Goal: Task Accomplishment & Management: Use online tool/utility

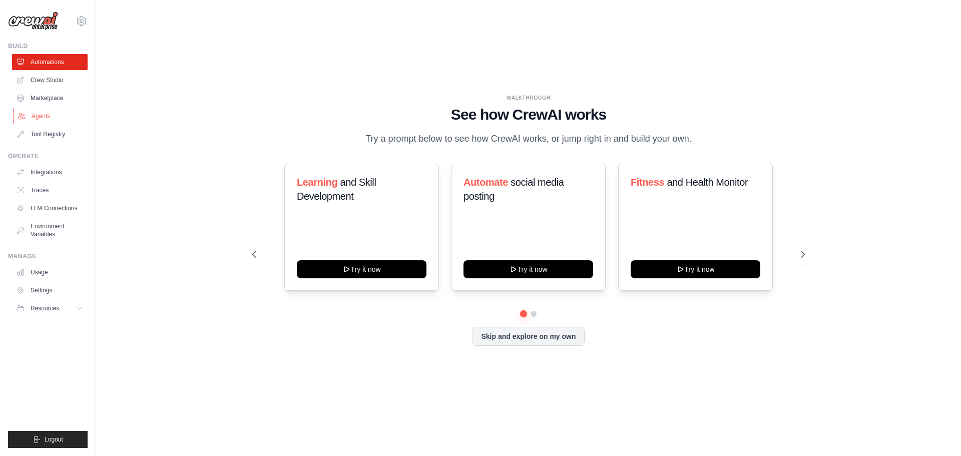
click at [39, 122] on link "Agents" at bounding box center [51, 116] width 76 height 16
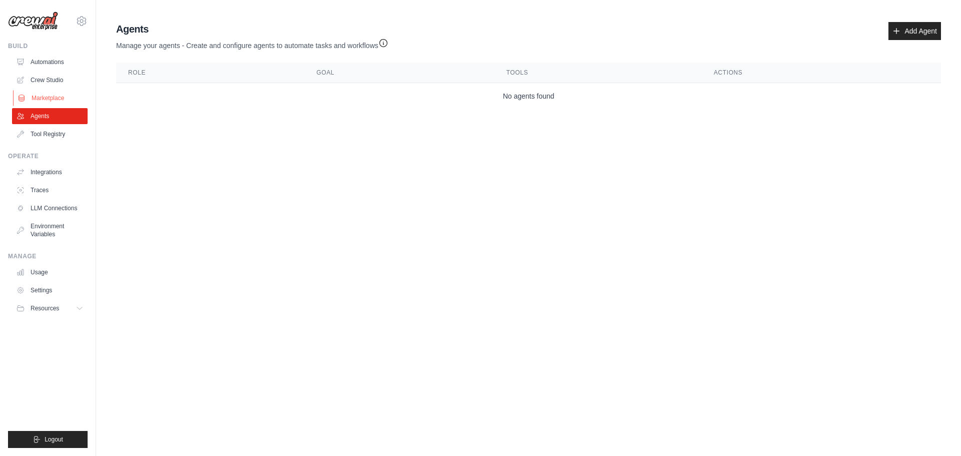
click at [44, 93] on link "Marketplace" at bounding box center [51, 98] width 76 height 16
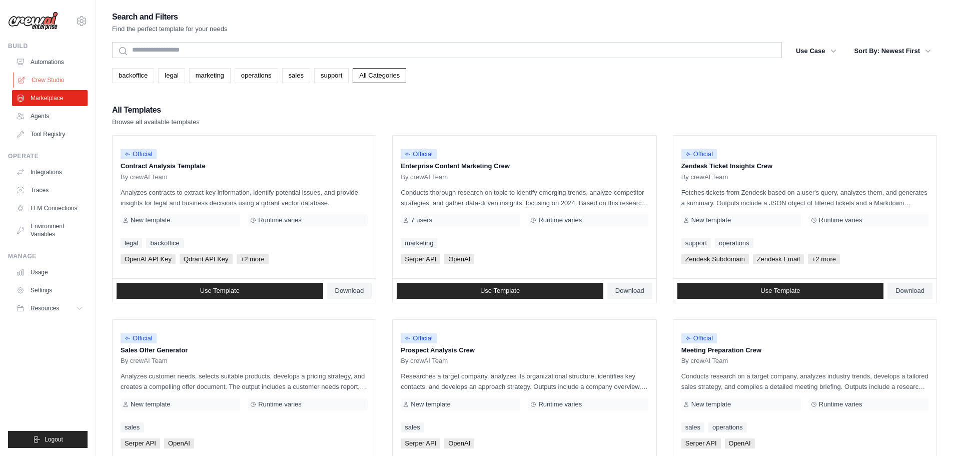
click at [53, 80] on link "Crew Studio" at bounding box center [51, 80] width 76 height 16
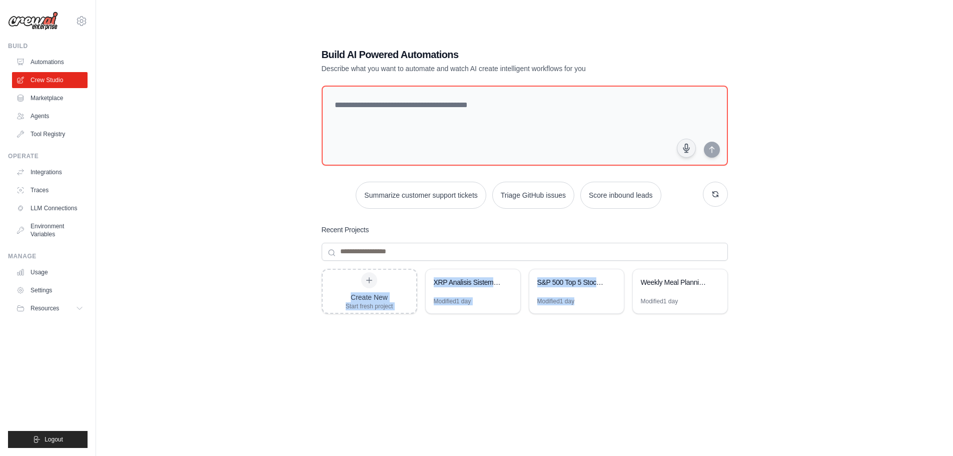
drag, startPoint x: 373, startPoint y: 287, endPoint x: 607, endPoint y: 328, distance: 237.6
click at [607, 328] on div "Create New Start fresh project XRP Analisis Sistematico 2026 Modified 1 day S&P…" at bounding box center [525, 349] width 406 height 160
click at [600, 301] on div "Modified 1 day" at bounding box center [576, 305] width 95 height 16
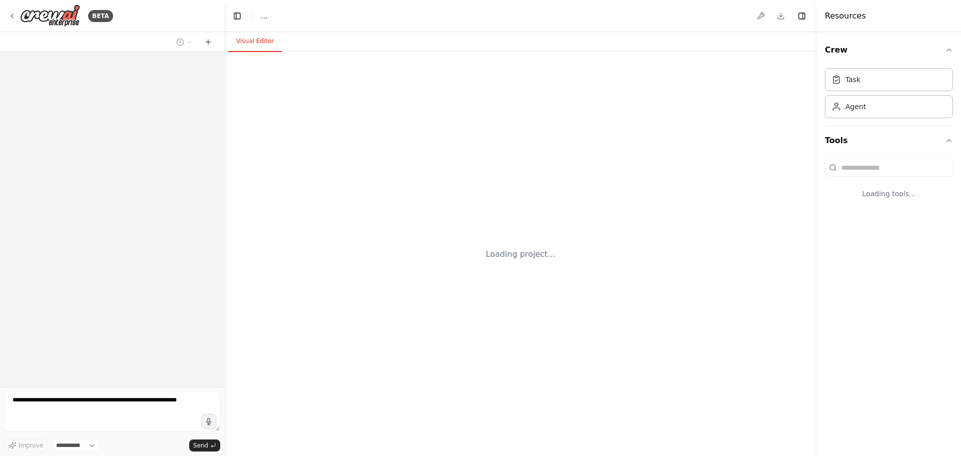
select select "****"
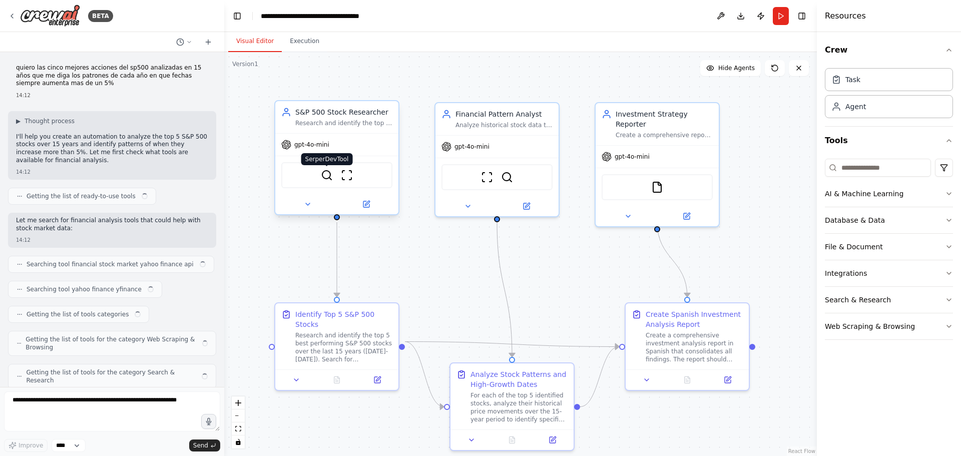
scroll to position [623, 0]
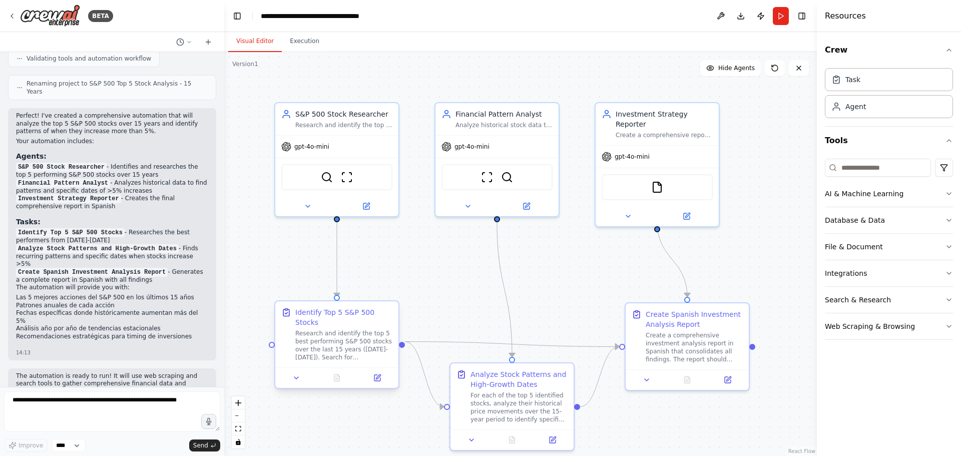
click at [355, 338] on div "Research and identify the top 5 best performing S&P 500 stocks over the last 15…" at bounding box center [343, 345] width 97 height 32
click at [378, 377] on div at bounding box center [336, 377] width 123 height 21
click at [374, 374] on icon at bounding box center [377, 378] width 8 height 8
click at [375, 375] on icon at bounding box center [377, 378] width 6 height 6
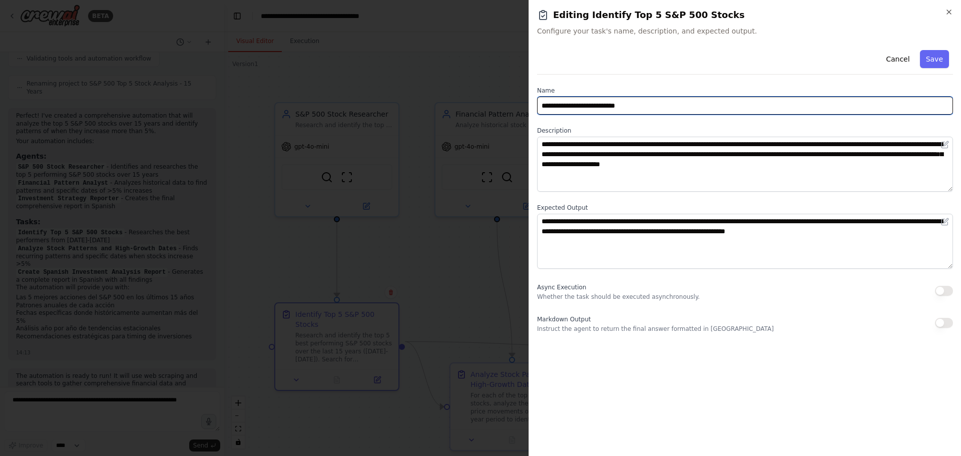
click at [582, 107] on input "**********" at bounding box center [745, 106] width 416 height 18
type input "**********"
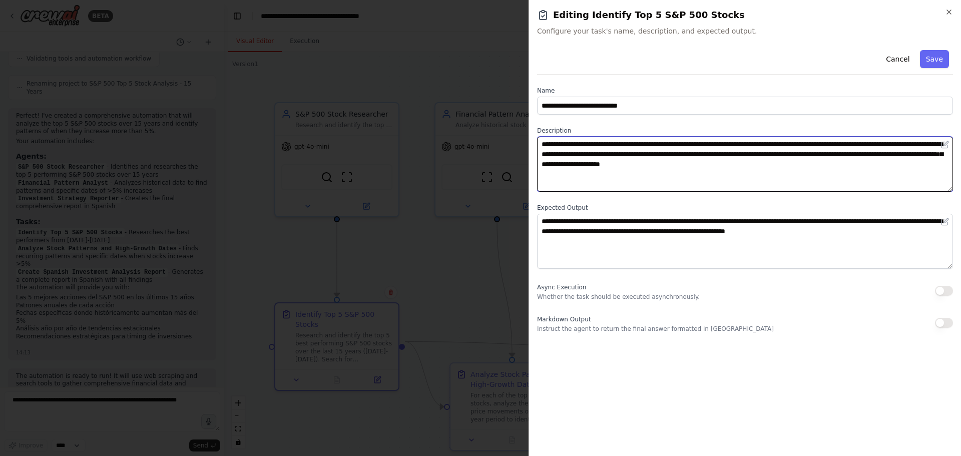
click at [685, 153] on textarea "**********" at bounding box center [745, 164] width 416 height 55
click at [875, 175] on textarea "**********" at bounding box center [745, 164] width 416 height 55
drag, startPoint x: 875, startPoint y: 175, endPoint x: 477, endPoint y: 129, distance: 400.8
click at [477, 129] on body "BETA quiero las cinco mejores acciones del sp500 analizadas en 15 años que me d…" at bounding box center [480, 228] width 961 height 456
paste textarea
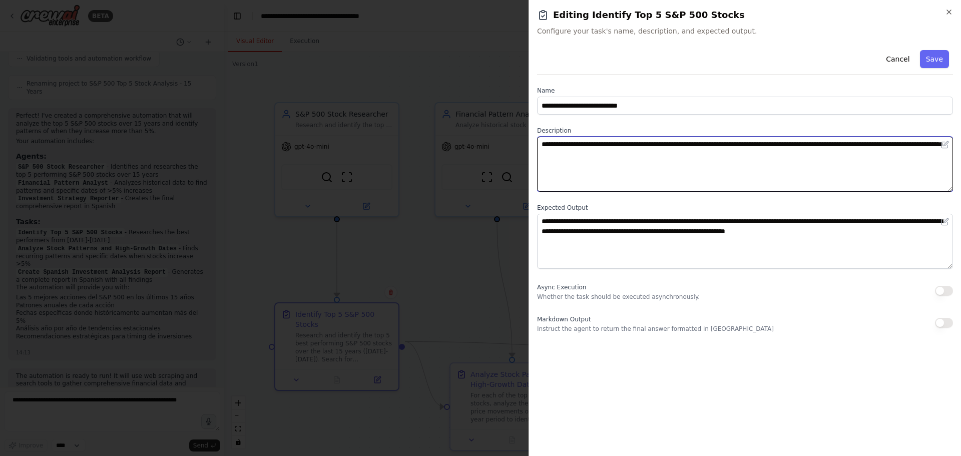
drag, startPoint x: 615, startPoint y: 158, endPoint x: 654, endPoint y: 154, distance: 39.3
click at [654, 154] on textarea "**********" at bounding box center [745, 164] width 416 height 55
type textarea "**********"
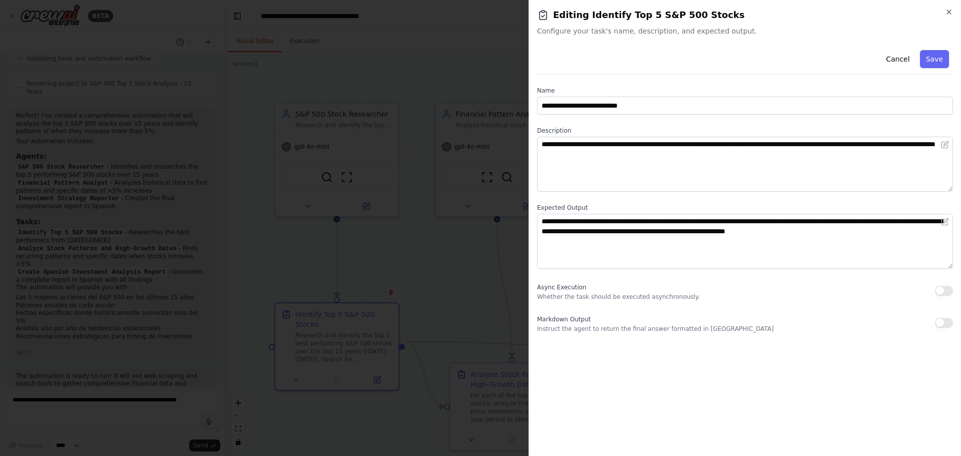
click at [910, 50] on div "Cancel Save" at bounding box center [745, 60] width 416 height 29
drag, startPoint x: 941, startPoint y: 48, endPoint x: 938, endPoint y: 54, distance: 6.5
click at [941, 50] on div "Cancel Save" at bounding box center [745, 60] width 416 height 29
click at [938, 58] on button "Save" at bounding box center [933, 59] width 29 height 18
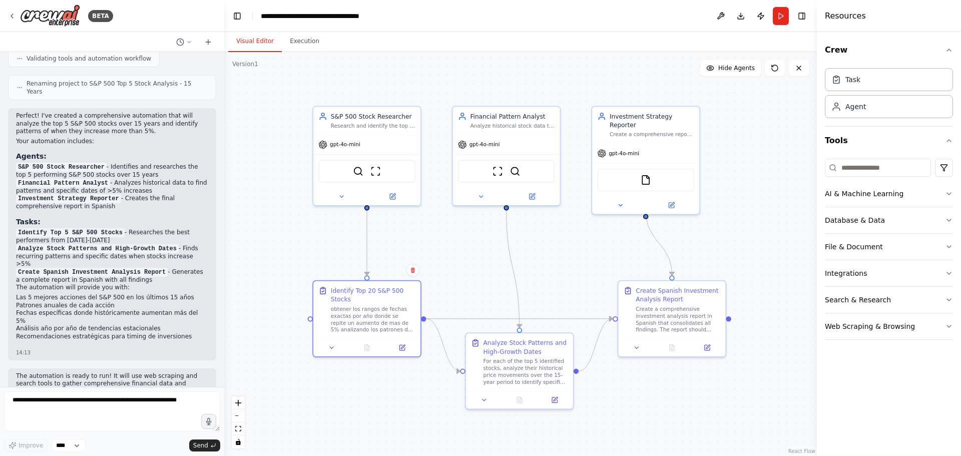
click at [786, 19] on button "Run" at bounding box center [780, 16] width 16 height 18
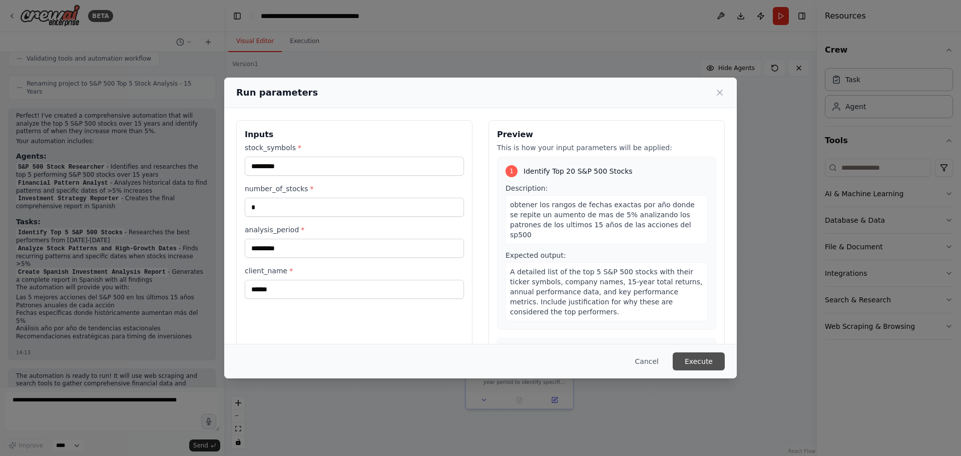
click at [708, 361] on button "Execute" at bounding box center [698, 361] width 52 height 18
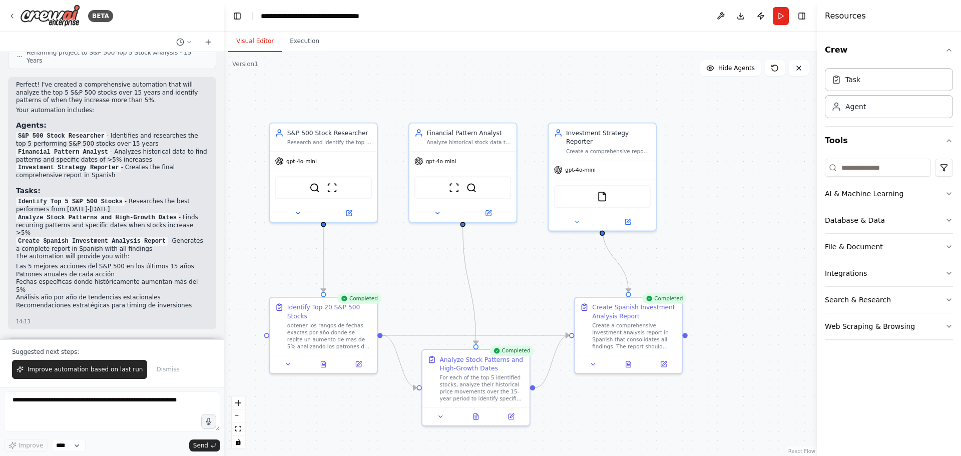
scroll to position [671, 0]
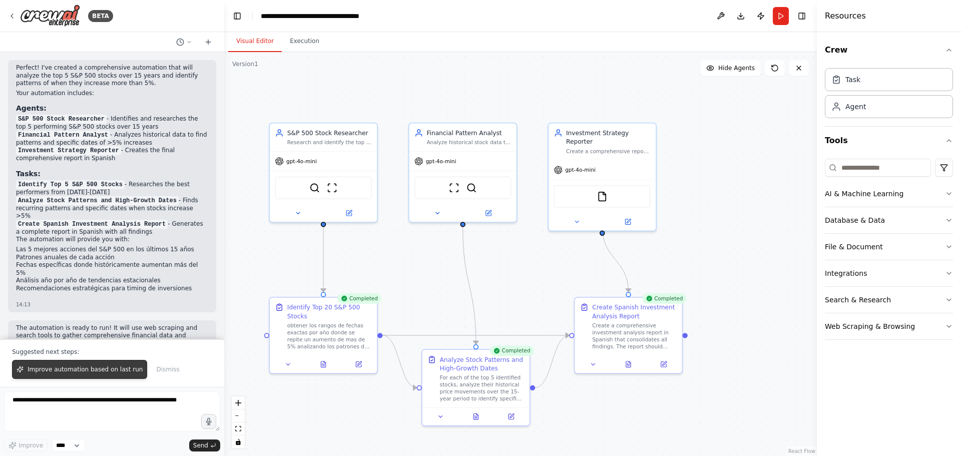
click at [97, 370] on span "Improve automation based on last run" at bounding box center [85, 369] width 115 height 8
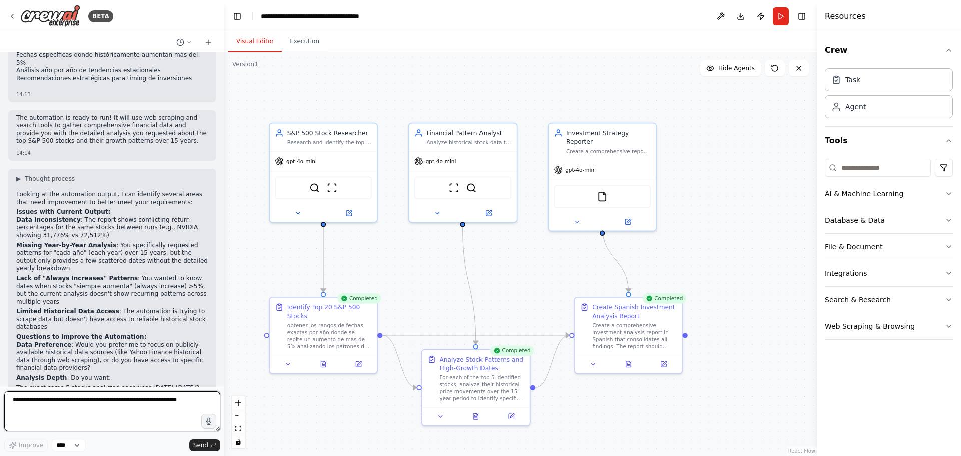
scroll to position [954, 0]
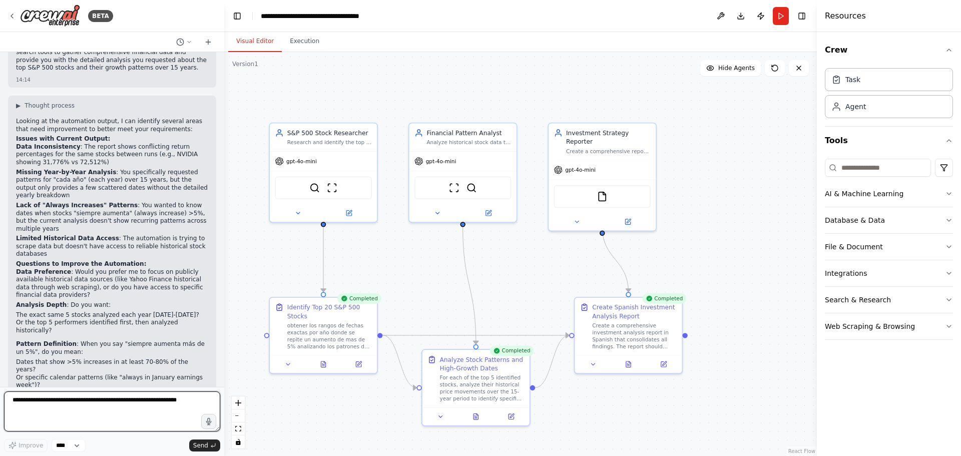
click at [105, 415] on textarea at bounding box center [112, 411] width 216 height 40
type textarea "**********"
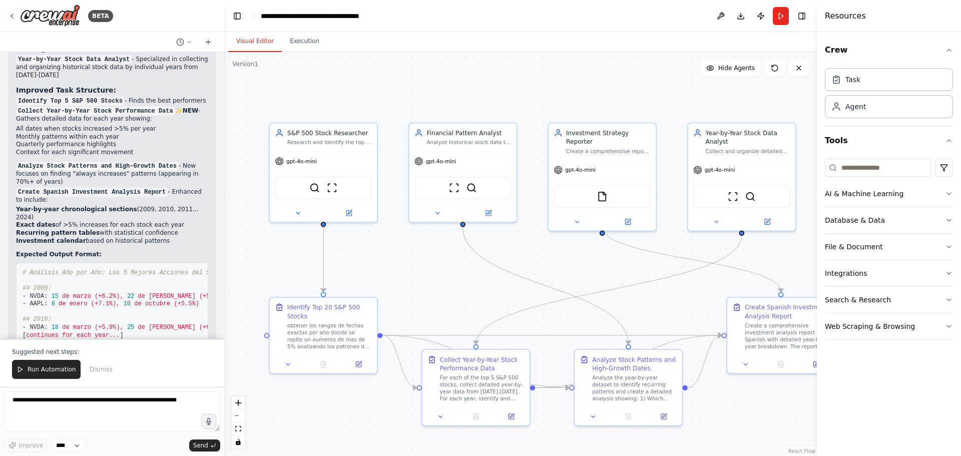
scroll to position [1881, 0]
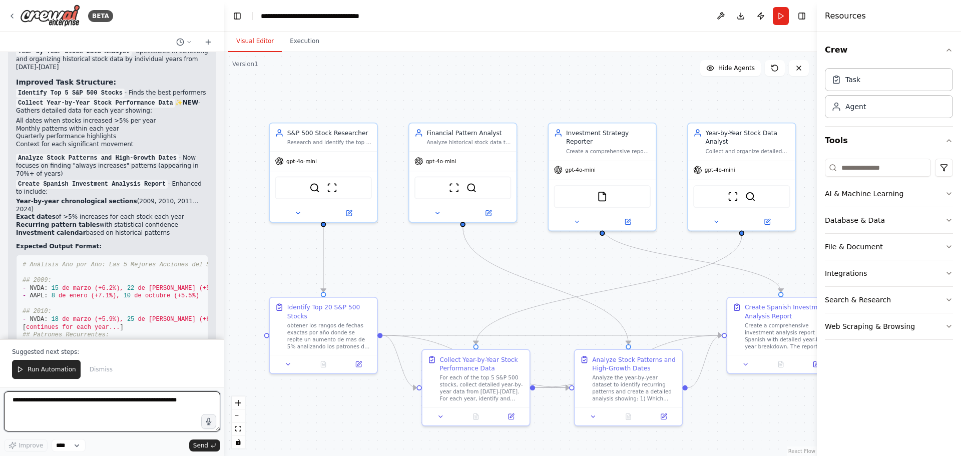
click at [115, 405] on textarea at bounding box center [112, 411] width 216 height 40
type textarea "**********"
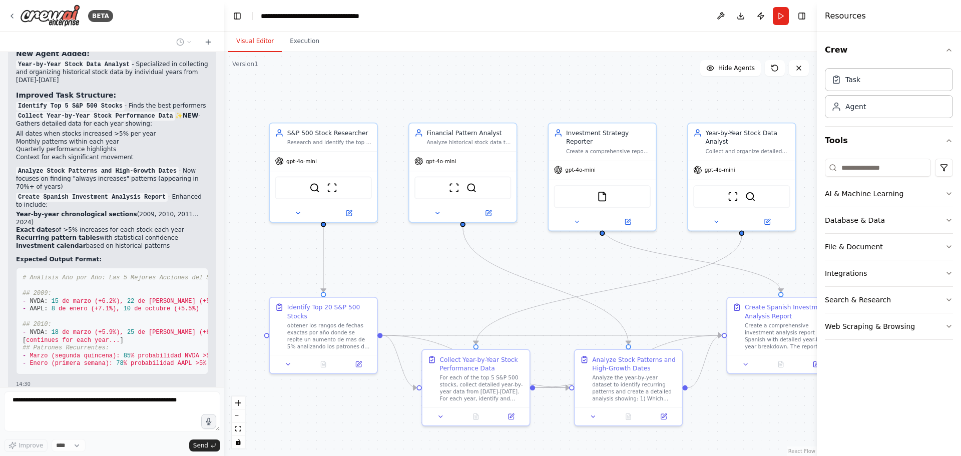
scroll to position [1894, 0]
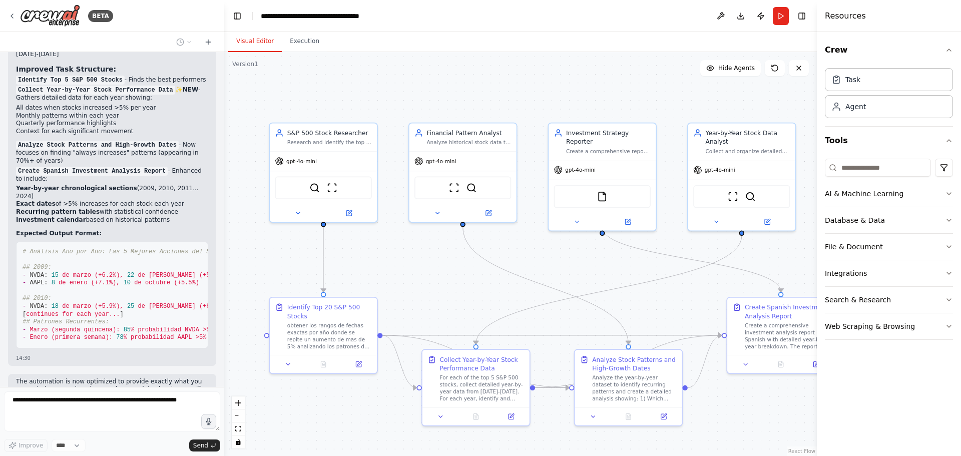
click at [65, 303] on span "de" at bounding box center [65, 306] width 7 height 7
click at [73, 311] on span at bounding box center [75, 314] width 4 height 7
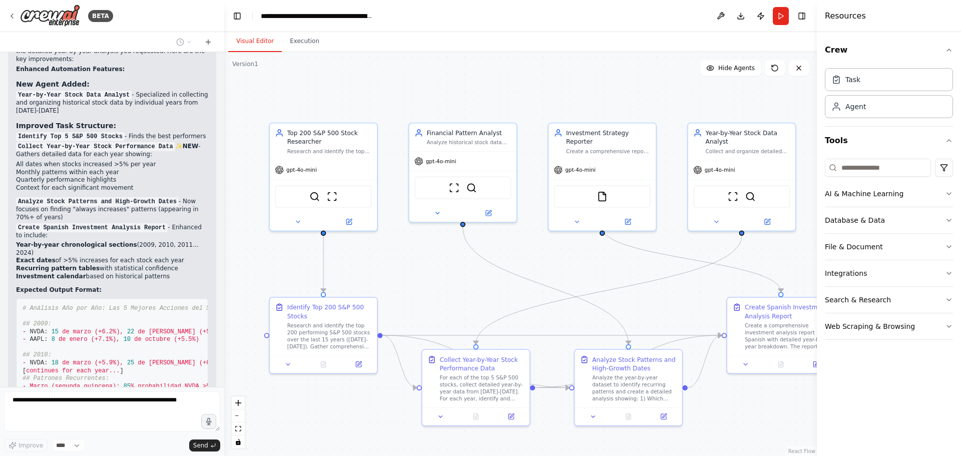
scroll to position [1837, 0]
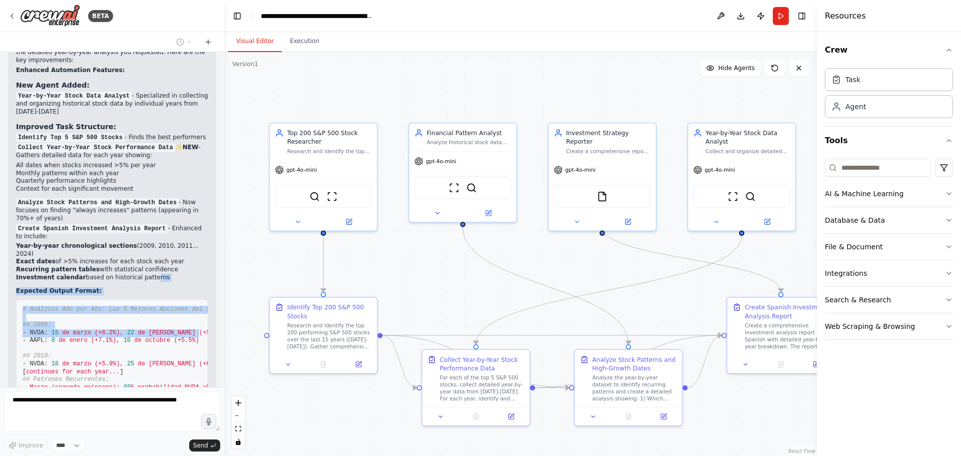
drag, startPoint x: 158, startPoint y: 245, endPoint x: 138, endPoint y: 157, distance: 90.7
click at [138, 157] on div "Perfect! I've significantly improved the automation to provide the detailed yea…" at bounding box center [112, 225] width 192 height 369
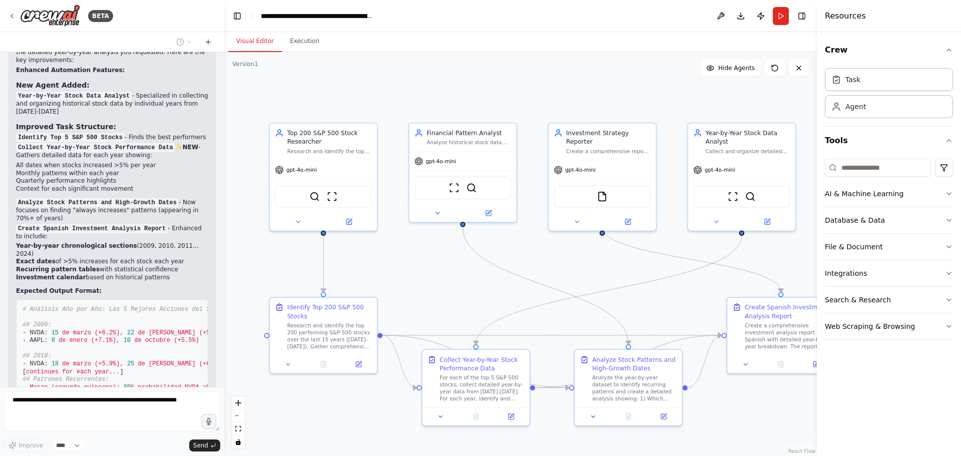
click at [96, 360] on span "(+5.9%)," at bounding box center [109, 363] width 29 height 7
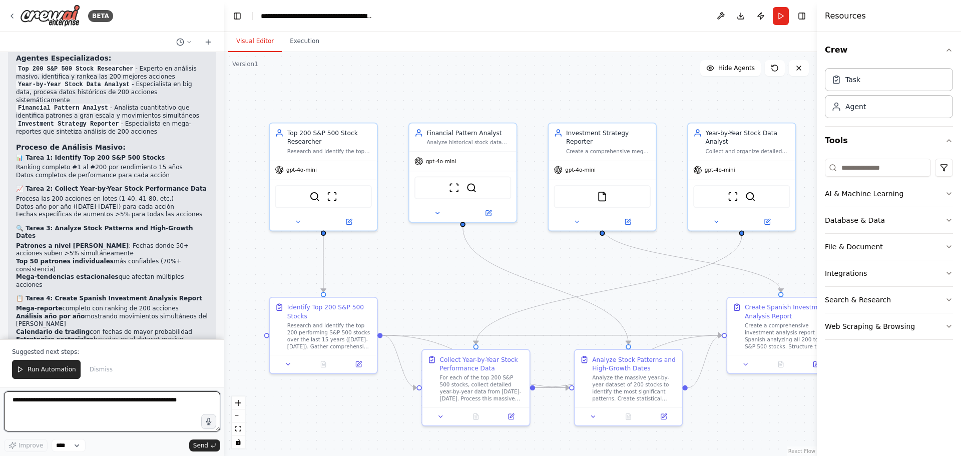
scroll to position [2892, 0]
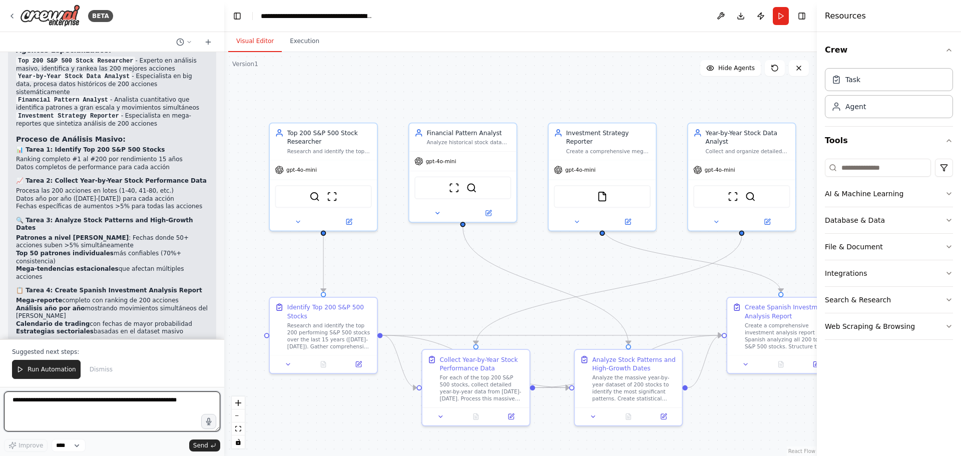
click at [164, 404] on textarea at bounding box center [112, 411] width 216 height 40
type textarea "**********"
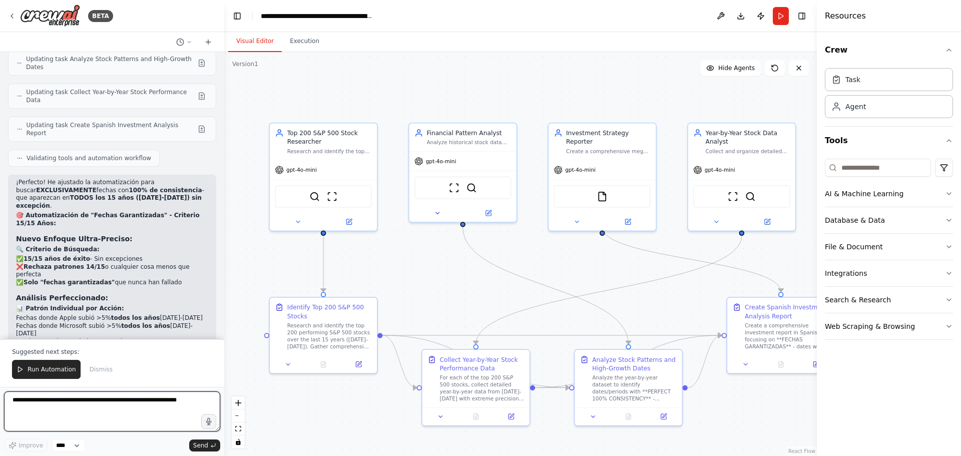
scroll to position [3521, 0]
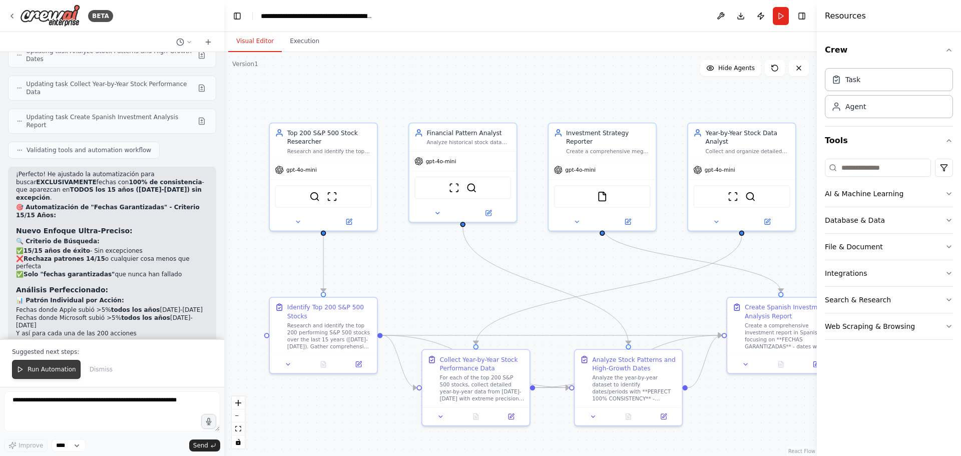
click at [43, 365] on button "Run Automation" at bounding box center [46, 369] width 69 height 19
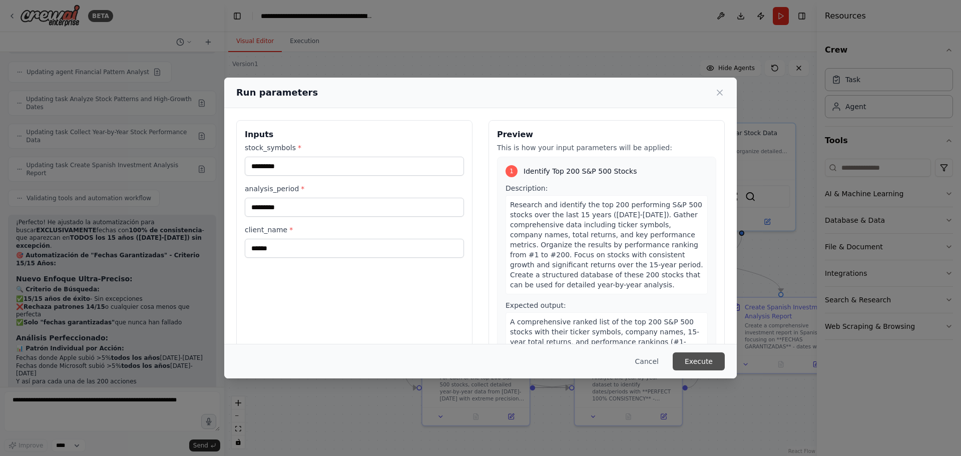
click at [704, 362] on button "Execute" at bounding box center [698, 361] width 52 height 18
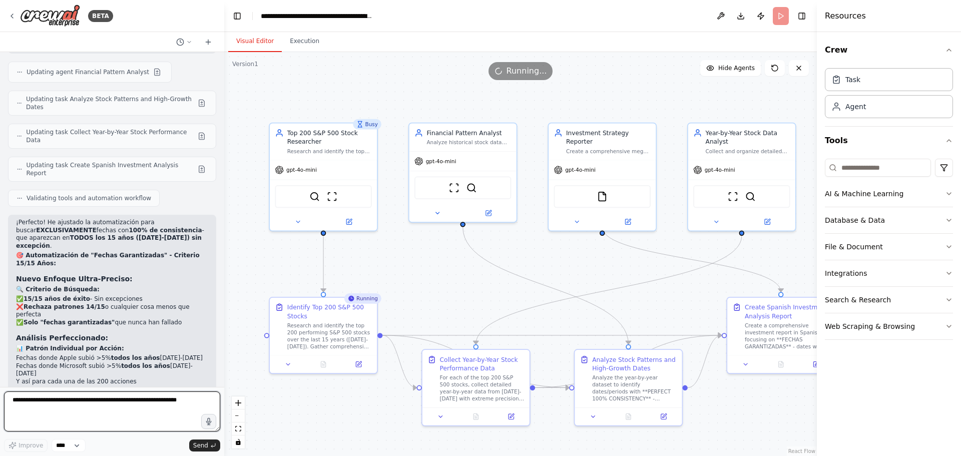
click at [178, 403] on textarea at bounding box center [112, 411] width 216 height 40
type textarea "*"
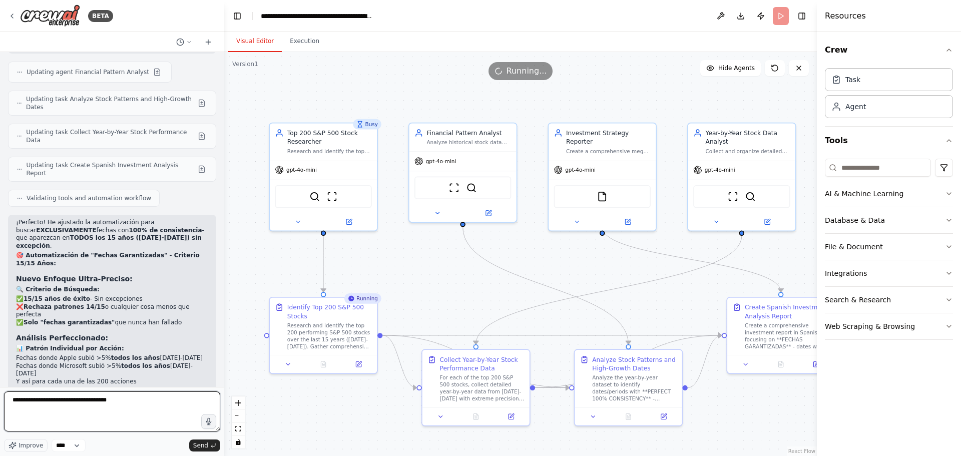
type textarea "**********"
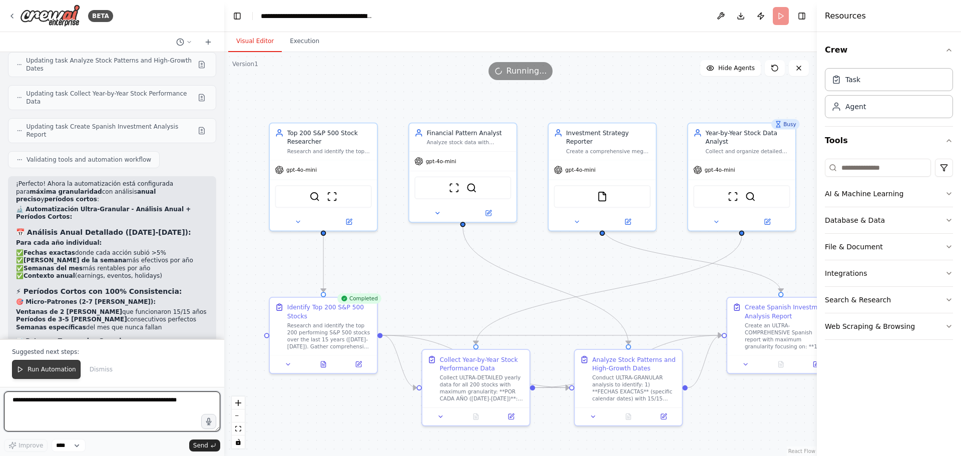
scroll to position [4197, 0]
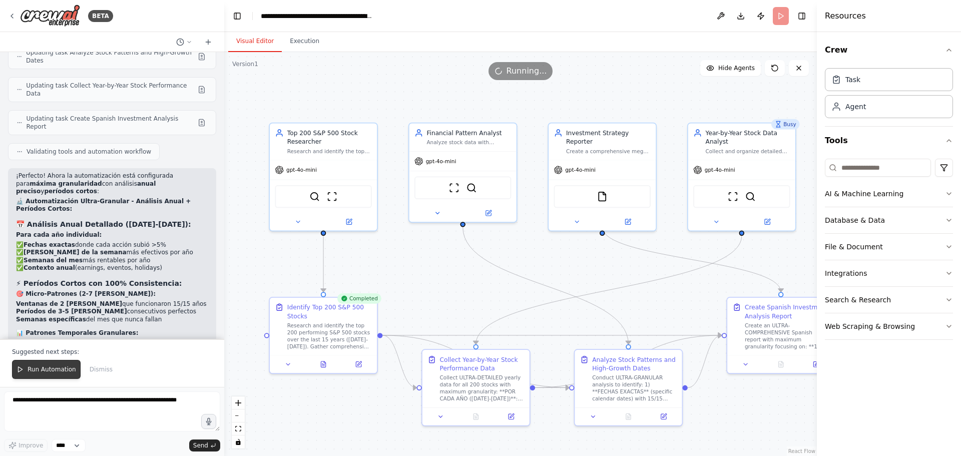
click at [46, 371] on span "Run Automation" at bounding box center [52, 369] width 49 height 8
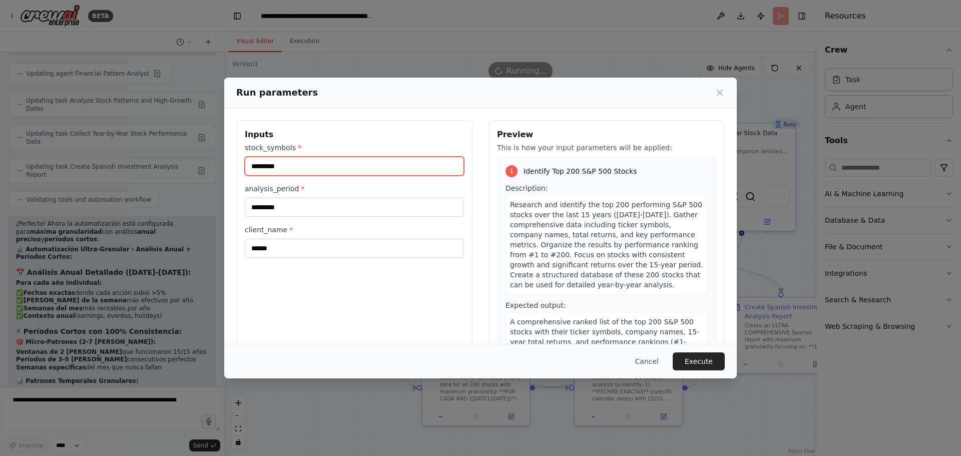
click at [360, 170] on input "*********" at bounding box center [354, 166] width 219 height 19
type input "*"
click at [260, 174] on input "*" at bounding box center [354, 166] width 219 height 19
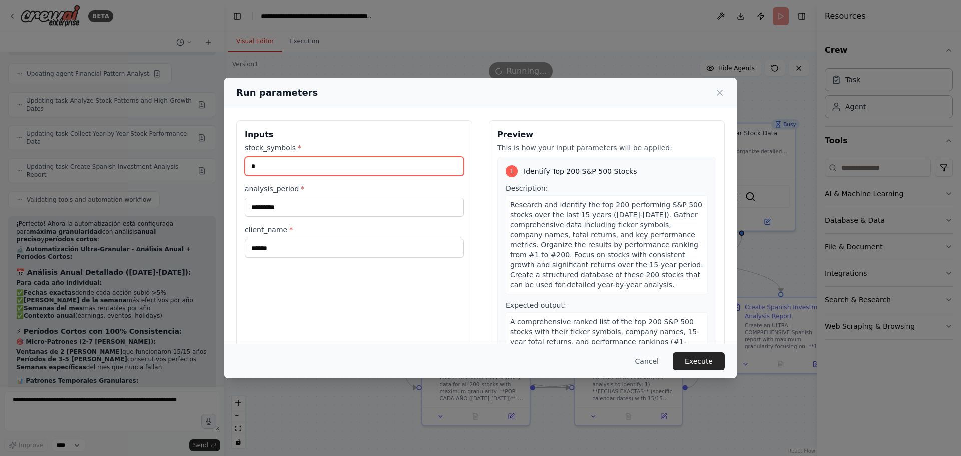
click at [264, 170] on input "*" at bounding box center [354, 166] width 219 height 19
type input "*"
type input "*****"
drag, startPoint x: 704, startPoint y: 355, endPoint x: 706, endPoint y: 360, distance: 5.7
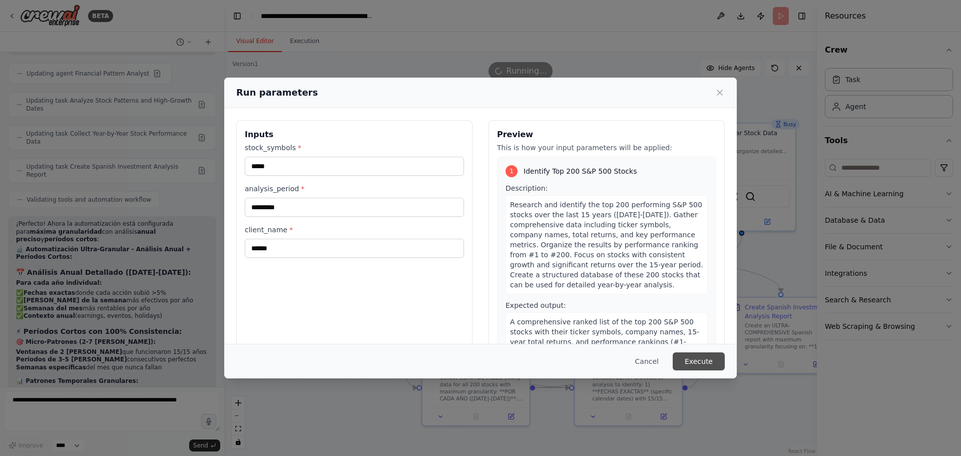
click at [704, 355] on button "Execute" at bounding box center [698, 361] width 52 height 18
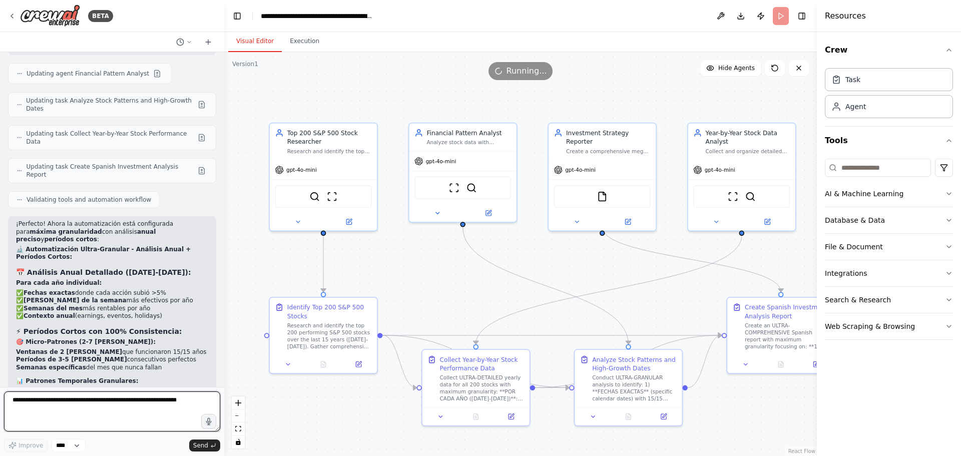
click at [137, 397] on textarea at bounding box center [112, 411] width 216 height 40
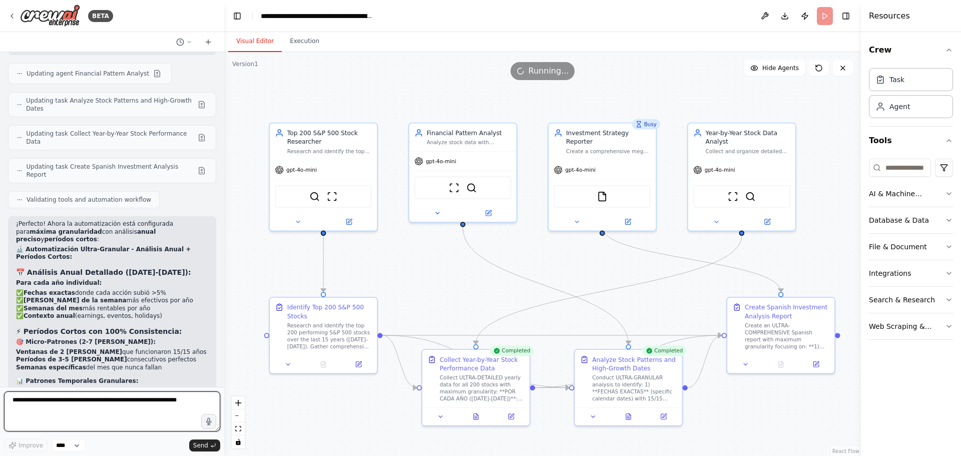
drag, startPoint x: 818, startPoint y: 271, endPoint x: 860, endPoint y: 270, distance: 41.5
click at [860, 270] on div at bounding box center [862, 228] width 4 height 456
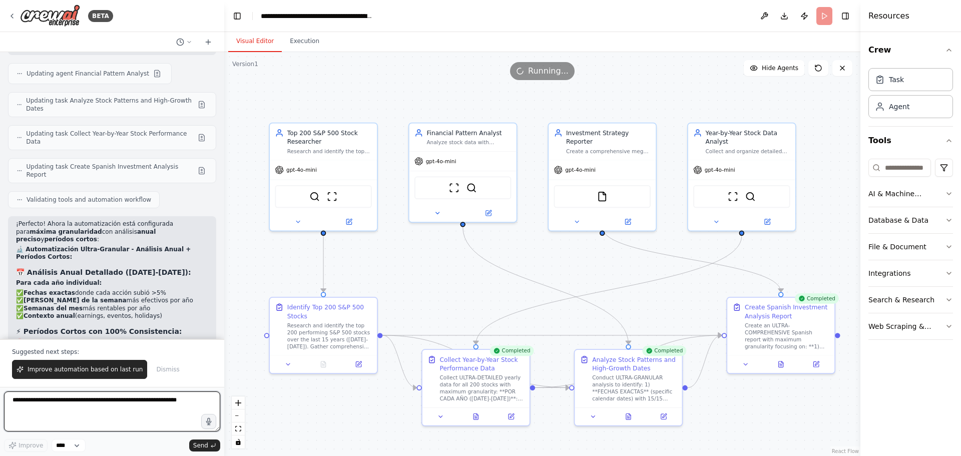
scroll to position [4197, 0]
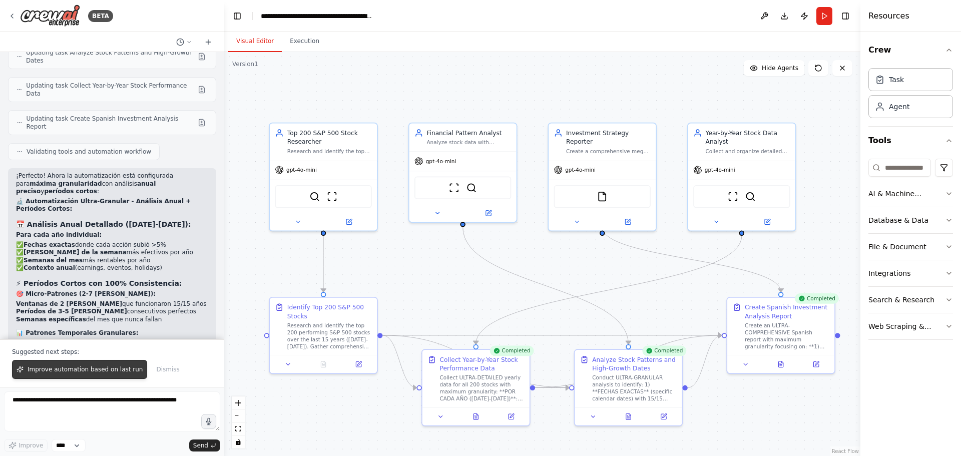
click at [44, 365] on button "Improve automation based on last run" at bounding box center [79, 369] width 135 height 19
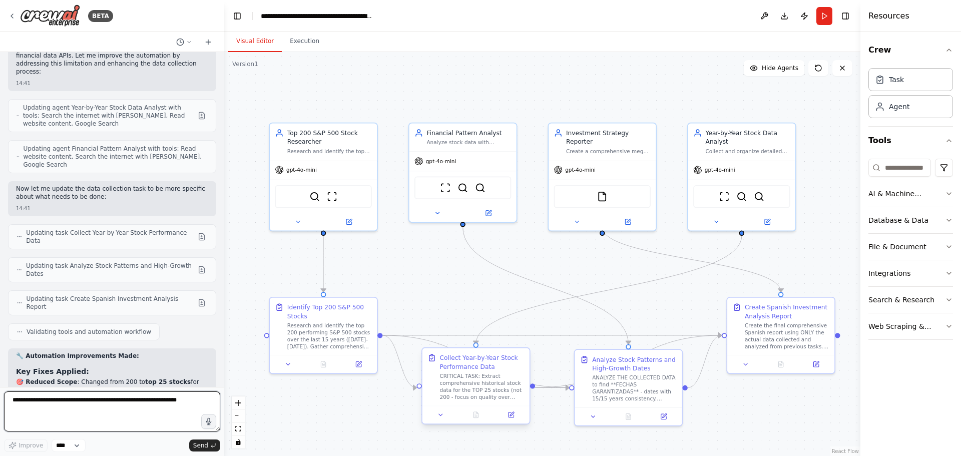
scroll to position [5224, 0]
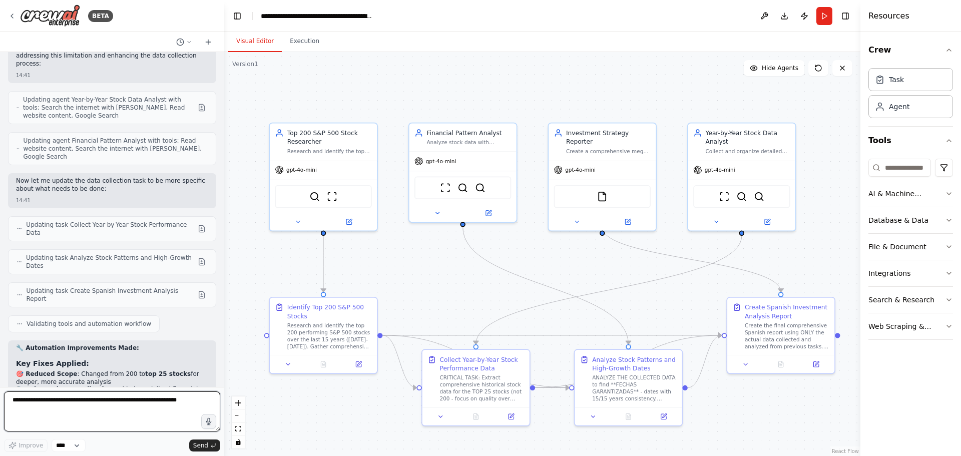
click at [146, 404] on textarea at bounding box center [112, 411] width 216 height 40
type textarea "**********"
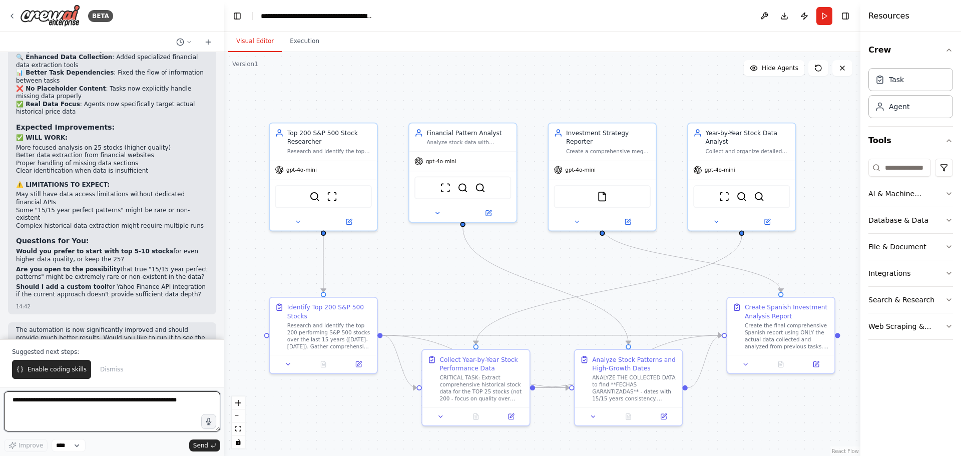
scroll to position [5564, 0]
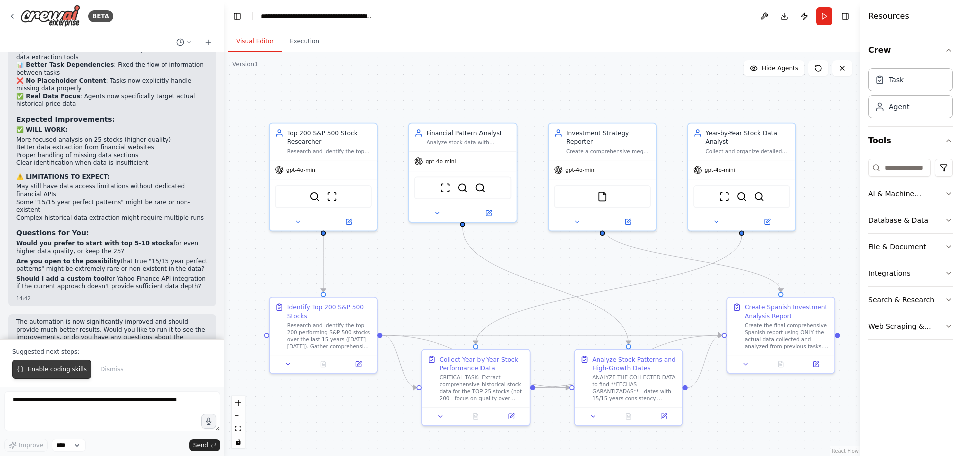
click at [65, 375] on button "Enable coding skills" at bounding box center [51, 369] width 79 height 19
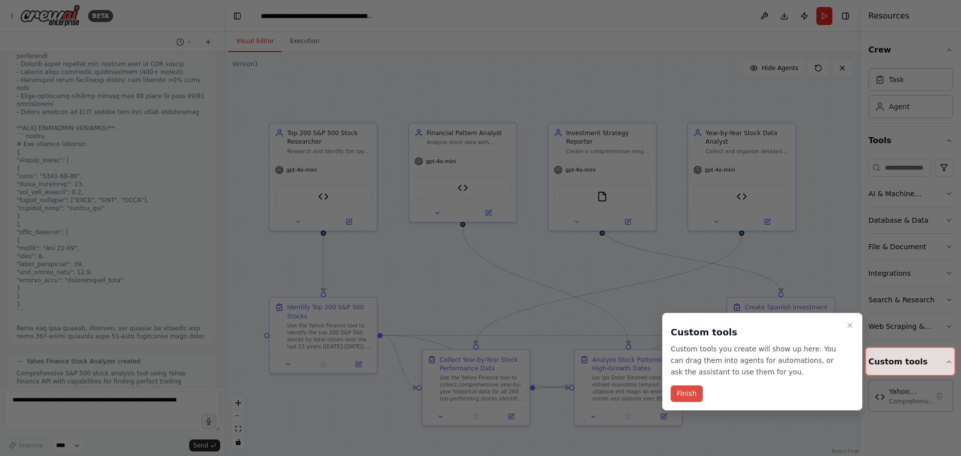
scroll to position [6495, 0]
click at [694, 394] on button "Finish" at bounding box center [686, 393] width 32 height 17
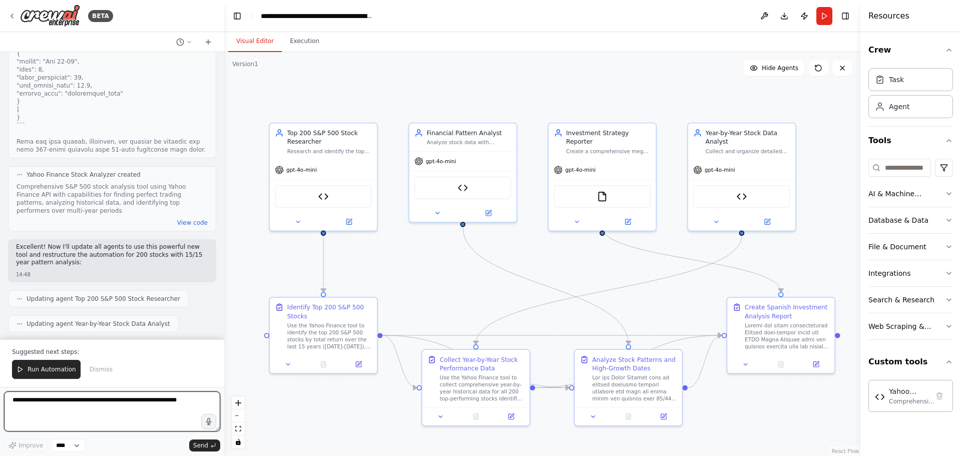
scroll to position [6615, 0]
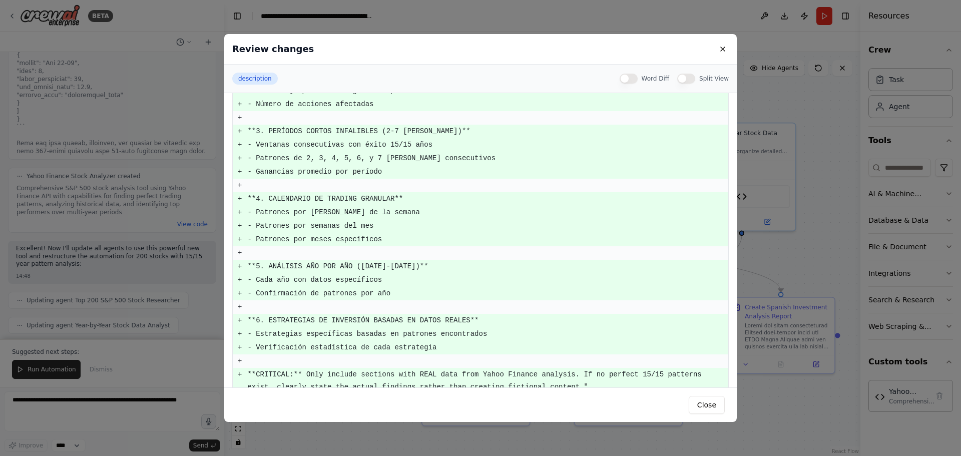
scroll to position [332, 0]
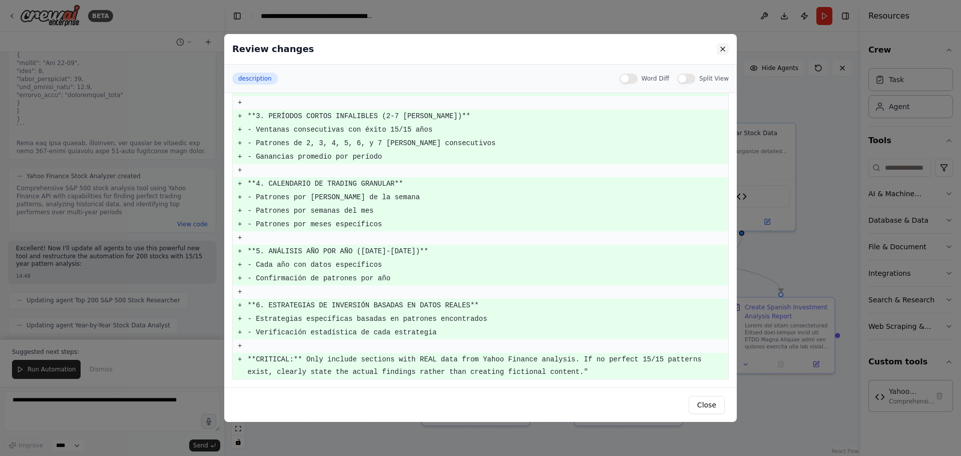
click at [719, 49] on button at bounding box center [722, 49] width 12 height 12
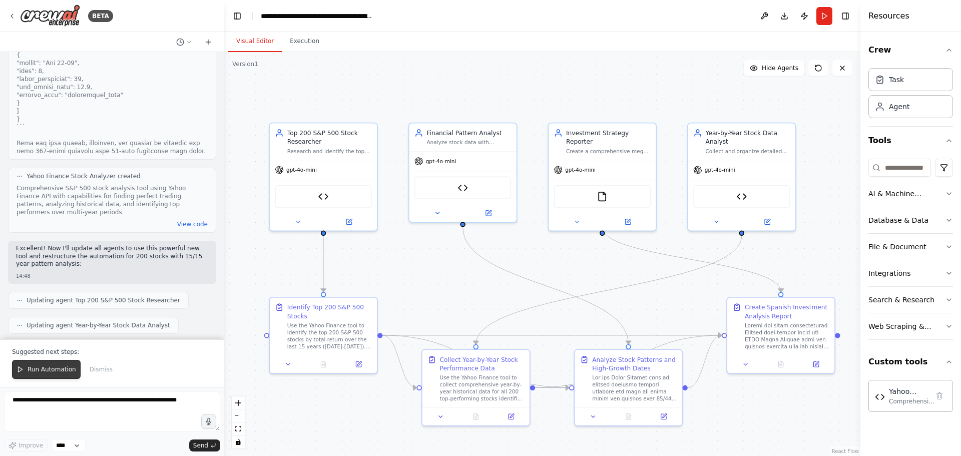
click at [61, 370] on span "Run Automation" at bounding box center [52, 369] width 49 height 8
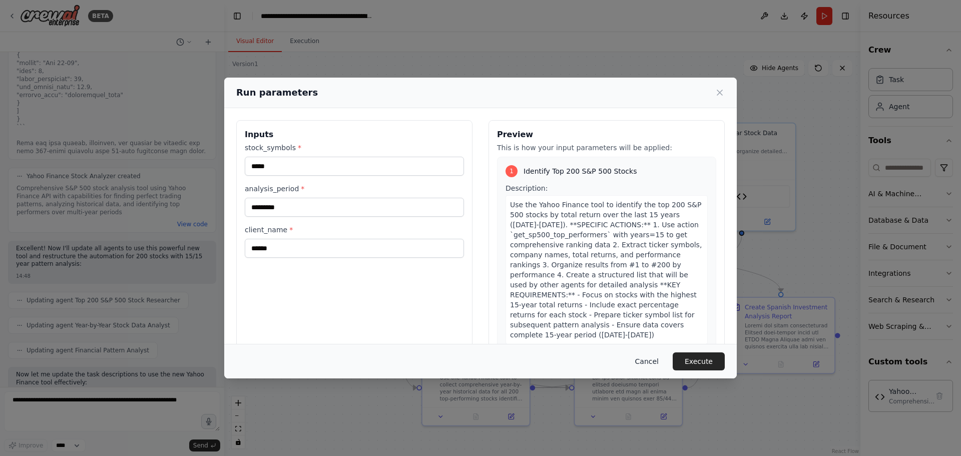
click at [654, 358] on button "Cancel" at bounding box center [647, 361] width 40 height 18
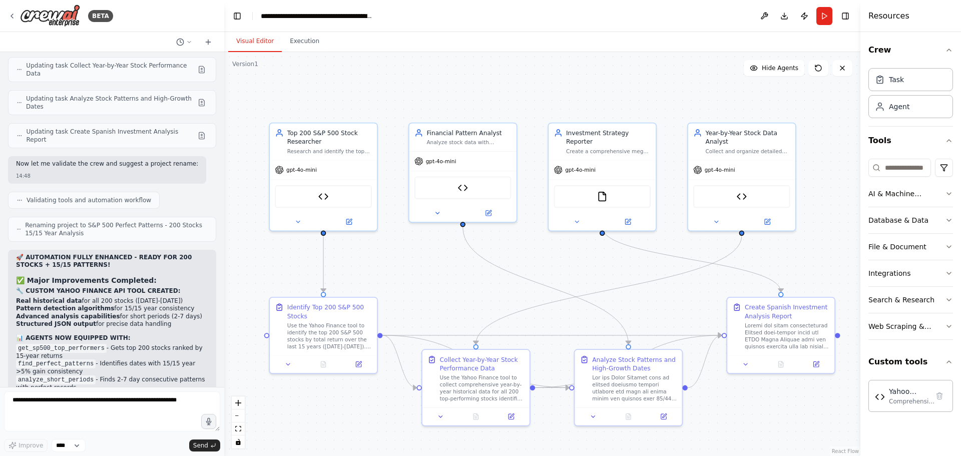
scroll to position [7018, 0]
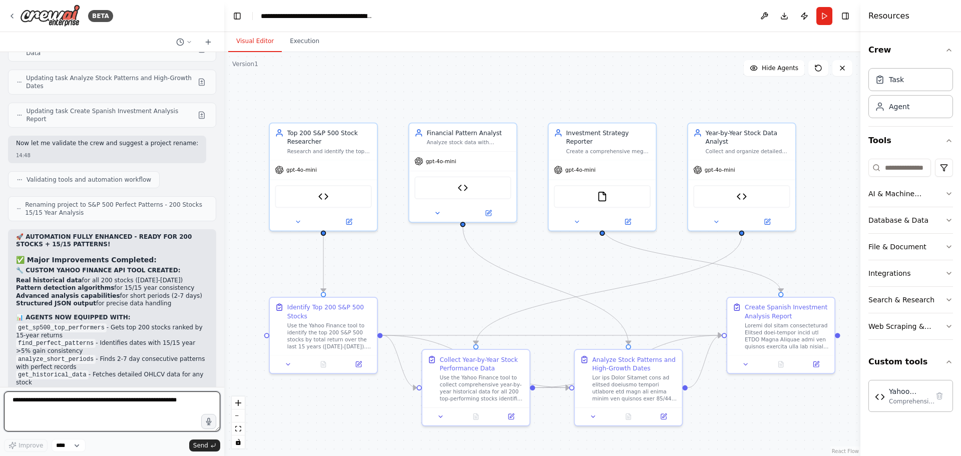
click at [90, 405] on textarea at bounding box center [112, 411] width 216 height 40
click at [185, 411] on textarea at bounding box center [112, 411] width 216 height 40
click at [164, 422] on textarea at bounding box center [112, 411] width 216 height 40
type textarea "***"
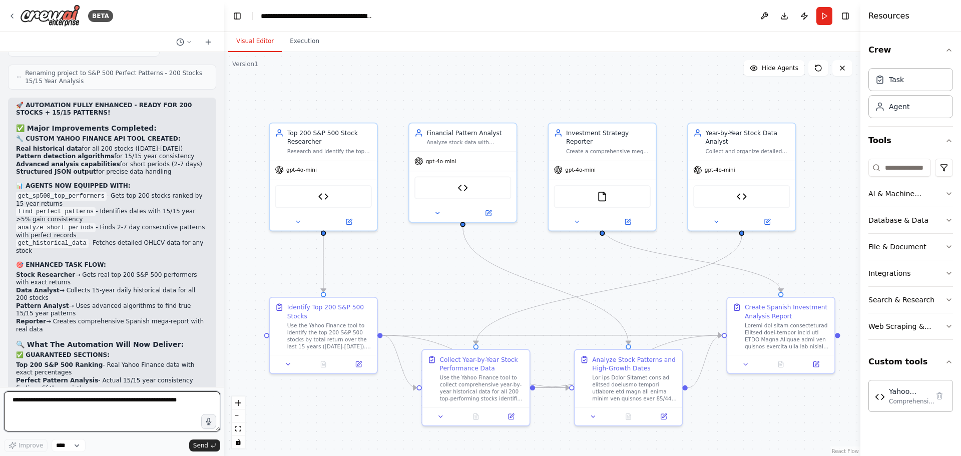
scroll to position [7167, 0]
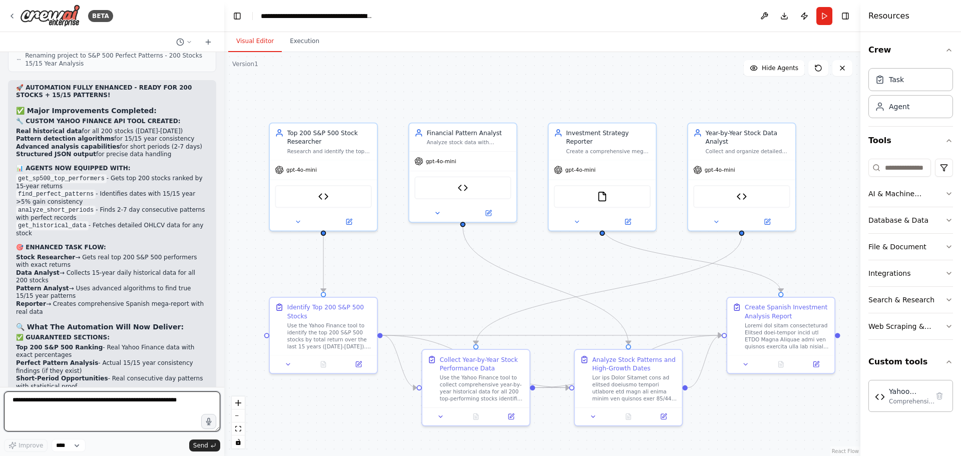
click at [163, 406] on textarea at bounding box center [112, 411] width 216 height 40
type textarea "*******"
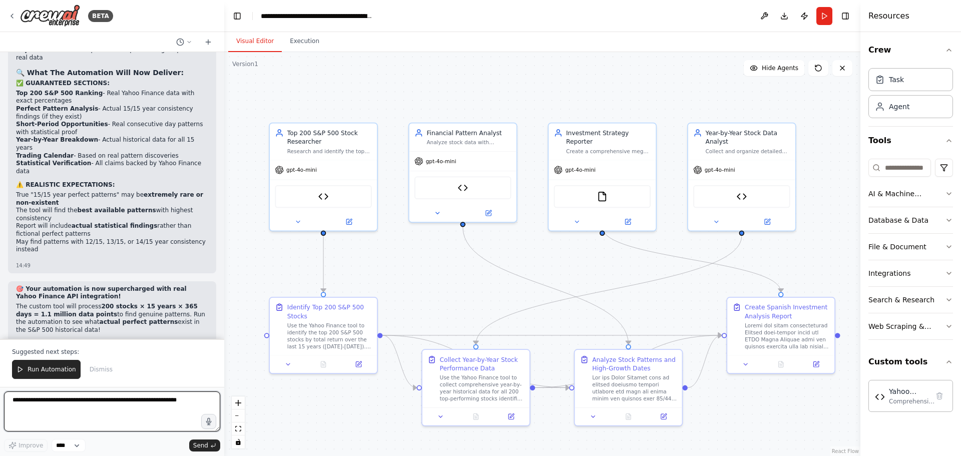
scroll to position [7438, 0]
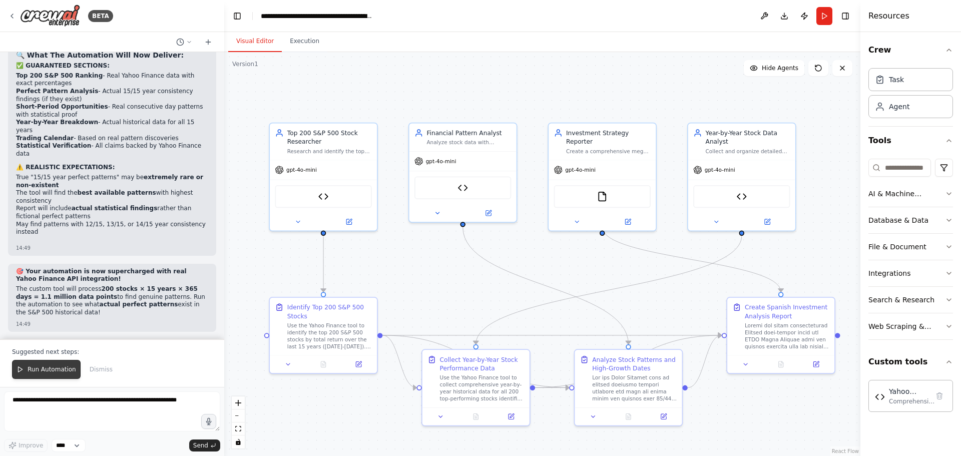
click at [59, 366] on span "Run Automation" at bounding box center [52, 369] width 49 height 8
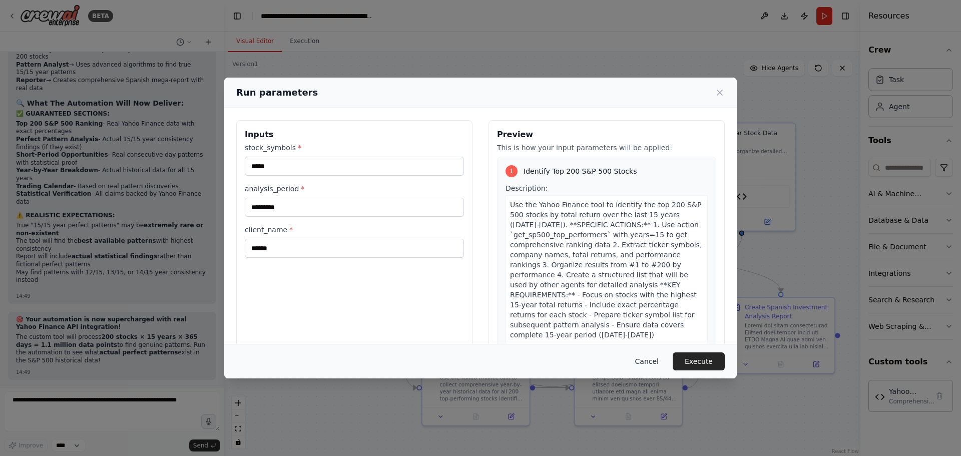
drag, startPoint x: 647, startPoint y: 371, endPoint x: 654, endPoint y: 356, distance: 15.9
click at [647, 370] on div "Cancel Execute" at bounding box center [480, 361] width 512 height 35
click at [651, 359] on button "Cancel" at bounding box center [647, 361] width 40 height 18
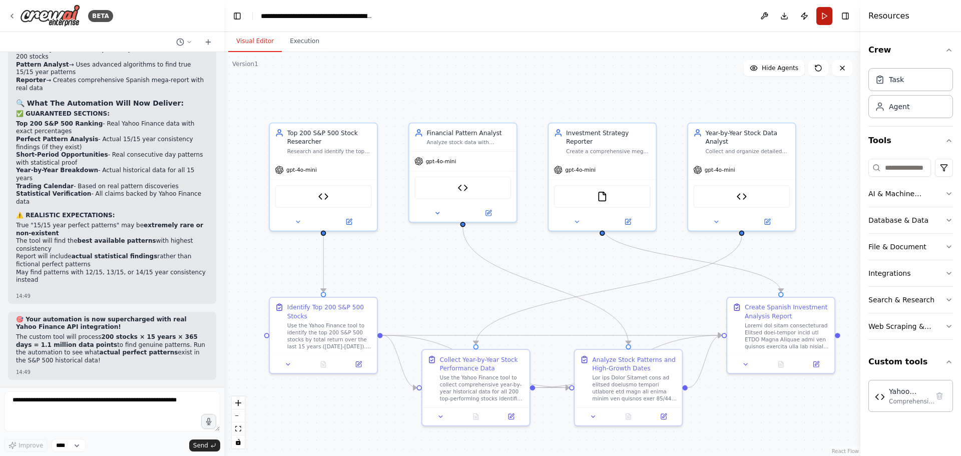
click at [822, 14] on button "Run" at bounding box center [824, 16] width 16 height 18
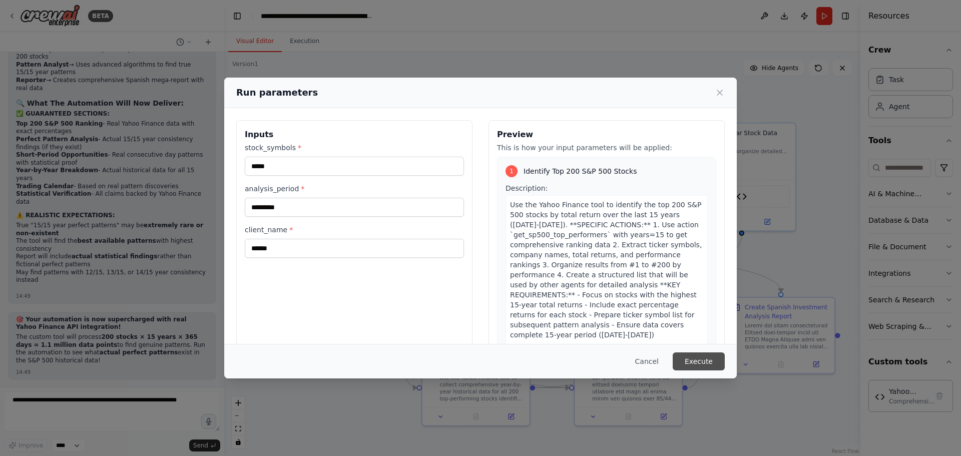
click at [703, 363] on button "Execute" at bounding box center [698, 361] width 52 height 18
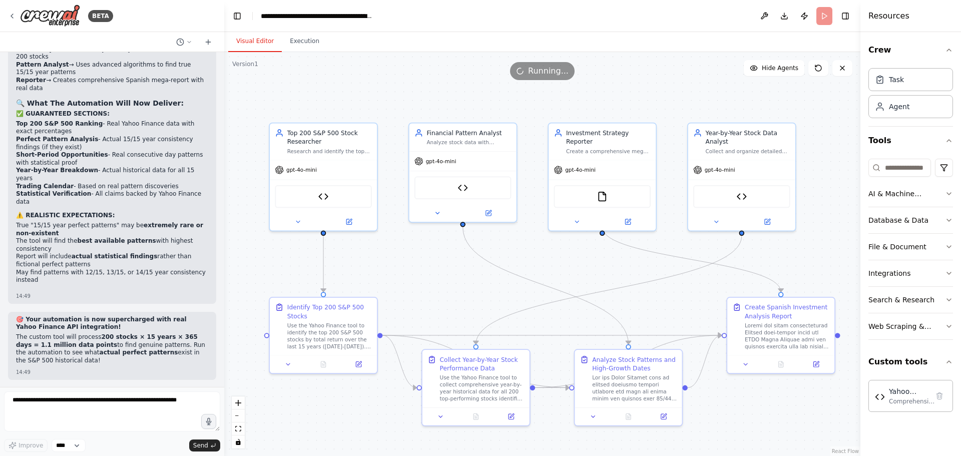
drag, startPoint x: 25, startPoint y: 297, endPoint x: 162, endPoint y: 293, distance: 137.1
click at [143, 404] on textarea at bounding box center [112, 411] width 216 height 40
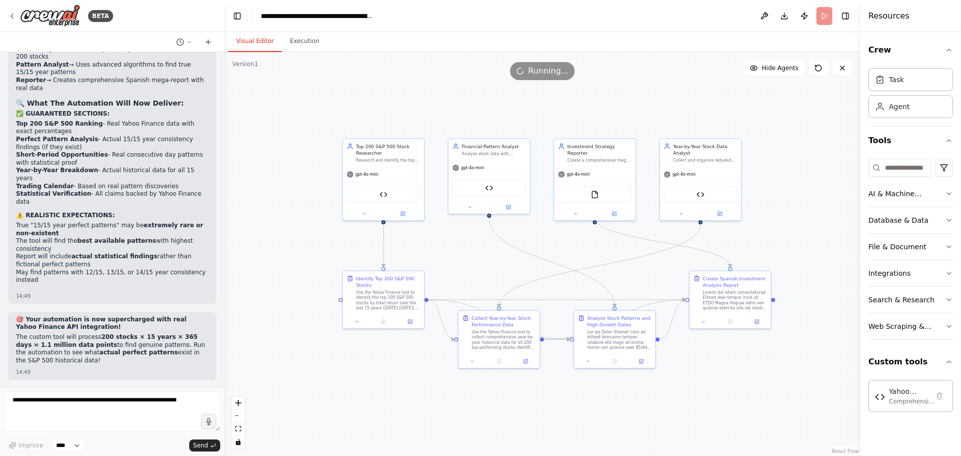
click at [551, 71] on span "Running..." at bounding box center [548, 71] width 41 height 12
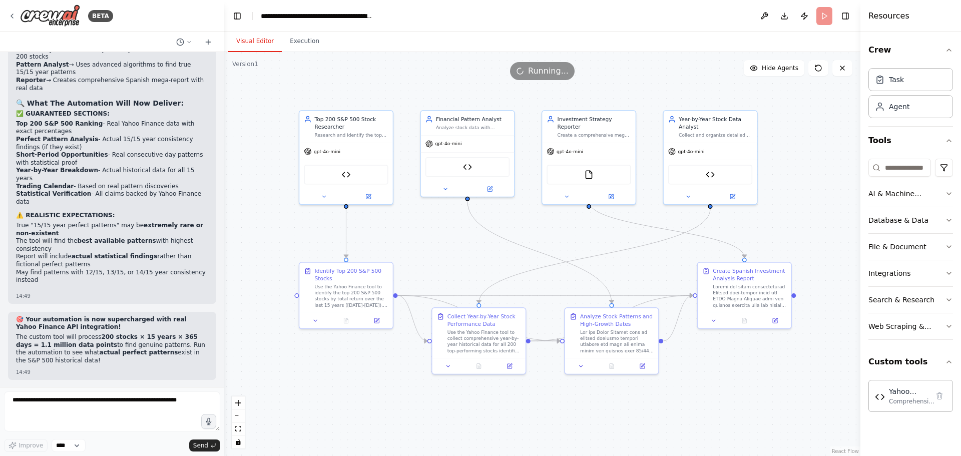
drag, startPoint x: 520, startPoint y: 241, endPoint x: 447, endPoint y: 238, distance: 73.6
click at [447, 238] on div ".deletable-edge-delete-btn { width: 20px; height: 20px; border: 0px solid #ffff…" at bounding box center [542, 254] width 636 height 404
click at [155, 413] on textarea at bounding box center [112, 411] width 216 height 40
click at [542, 73] on span "Running..." at bounding box center [548, 71] width 41 height 12
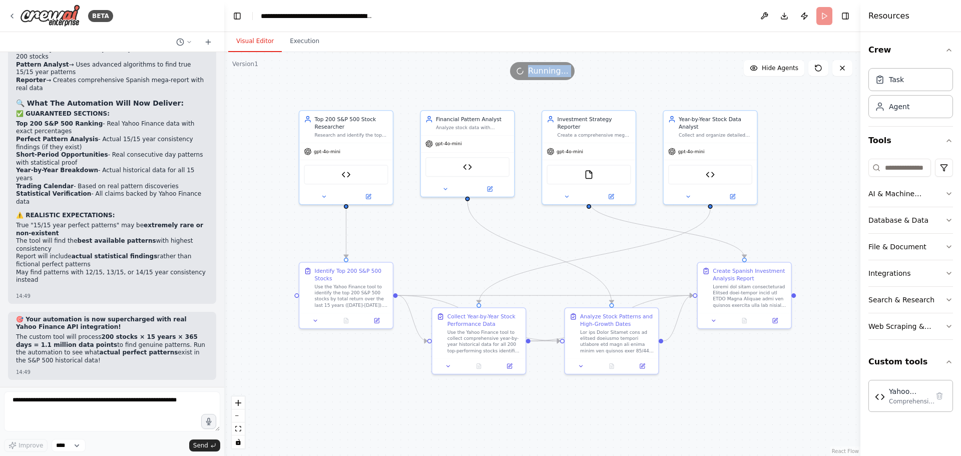
click at [542, 73] on span "Running..." at bounding box center [548, 71] width 41 height 12
click at [546, 69] on span "Running..." at bounding box center [548, 71] width 41 height 12
drag, startPoint x: 545, startPoint y: 69, endPoint x: 496, endPoint y: 67, distance: 49.6
click at [505, 69] on div "Running..." at bounding box center [542, 71] width 636 height 18
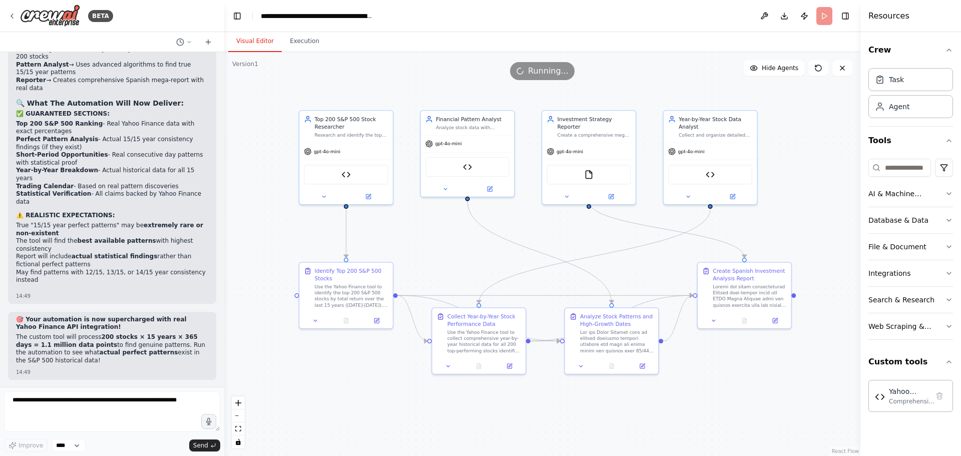
click at [484, 66] on div "Running..." at bounding box center [542, 71] width 636 height 18
click at [320, 321] on button at bounding box center [315, 318] width 26 height 9
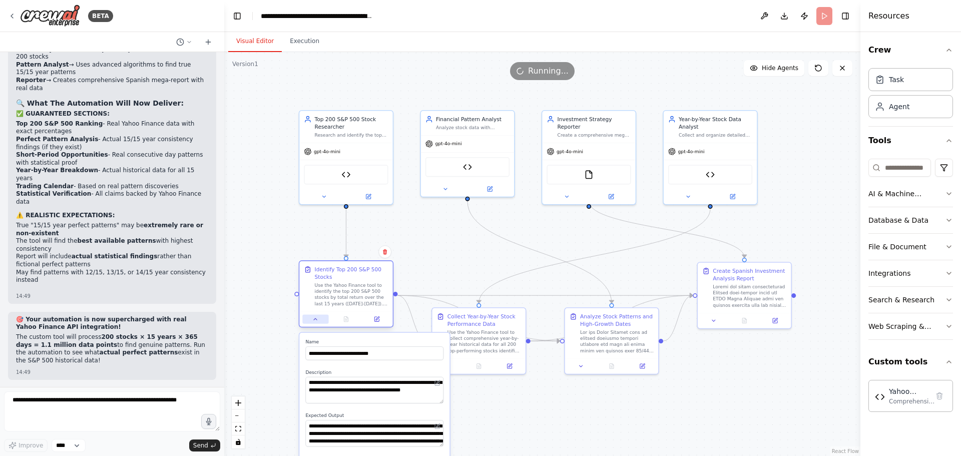
click at [321, 319] on button at bounding box center [315, 318] width 26 height 9
click at [317, 319] on icon at bounding box center [315, 319] width 6 height 6
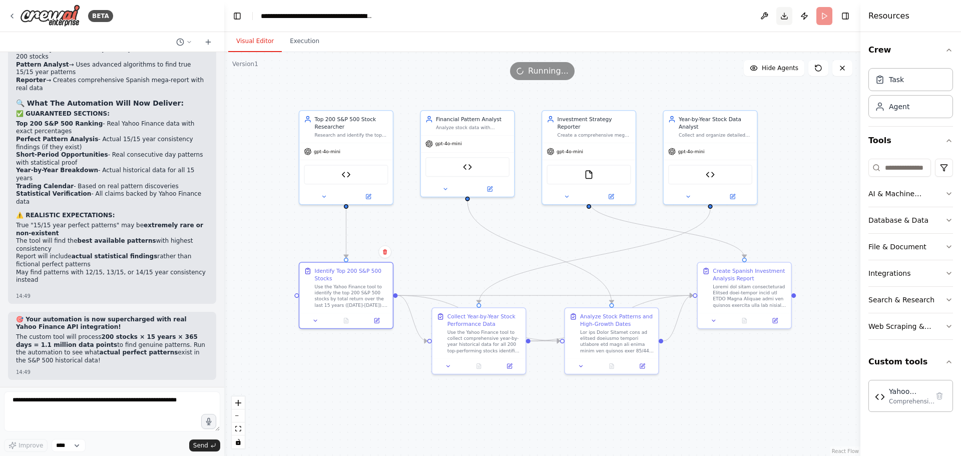
click at [784, 18] on button "Download" at bounding box center [784, 16] width 16 height 18
click at [99, 407] on textarea at bounding box center [112, 411] width 216 height 40
type textarea "**"
click at [209, 445] on button "Send" at bounding box center [204, 445] width 31 height 12
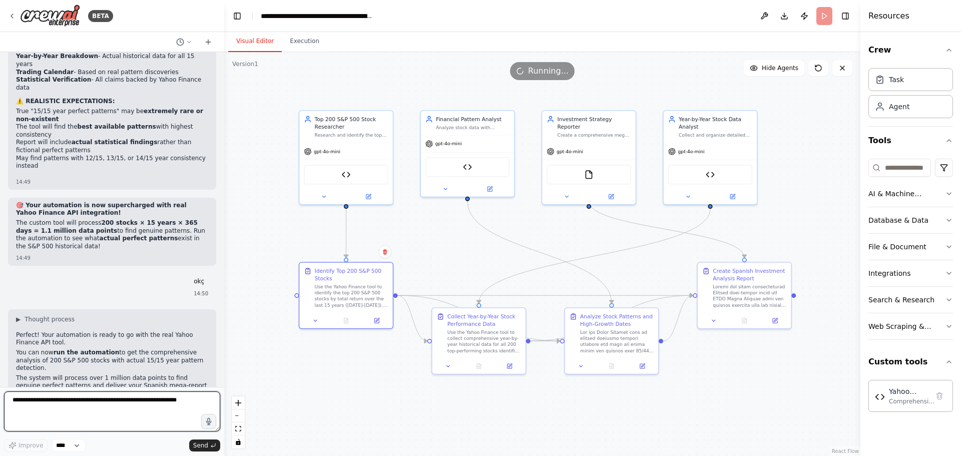
scroll to position [7522, 0]
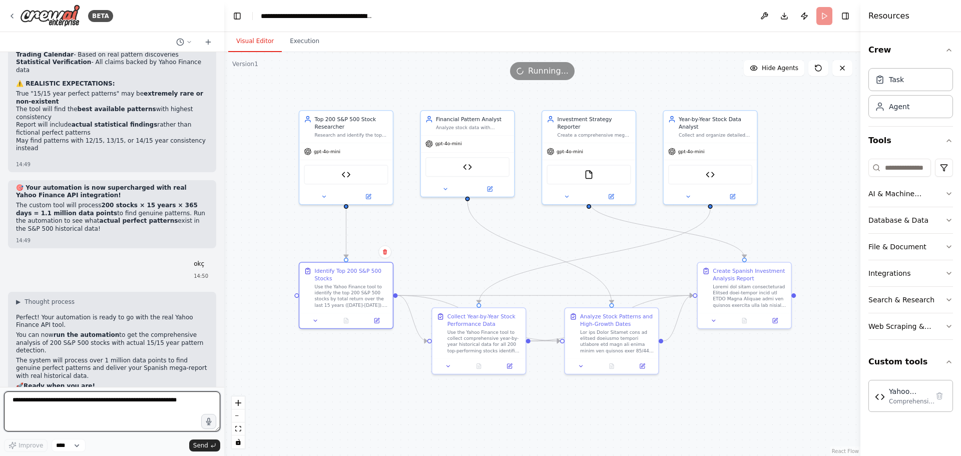
click at [112, 406] on textarea at bounding box center [112, 411] width 216 height 40
type textarea "**"
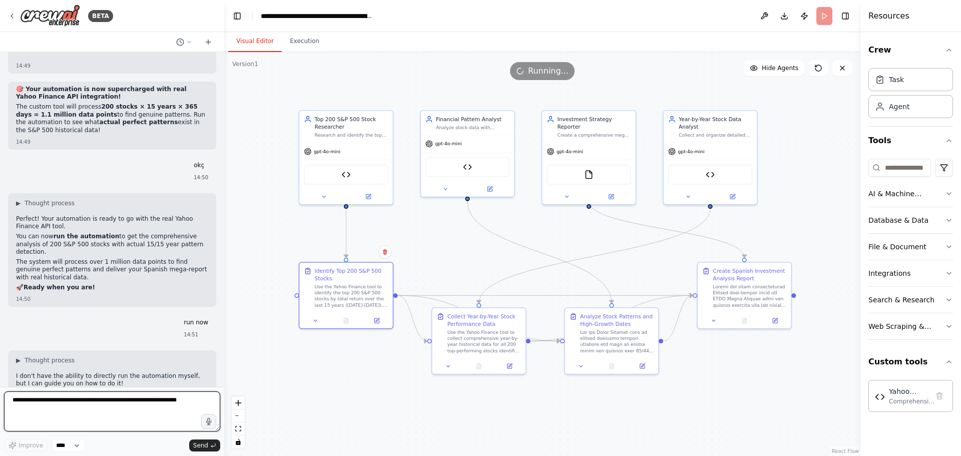
scroll to position [7628, 0]
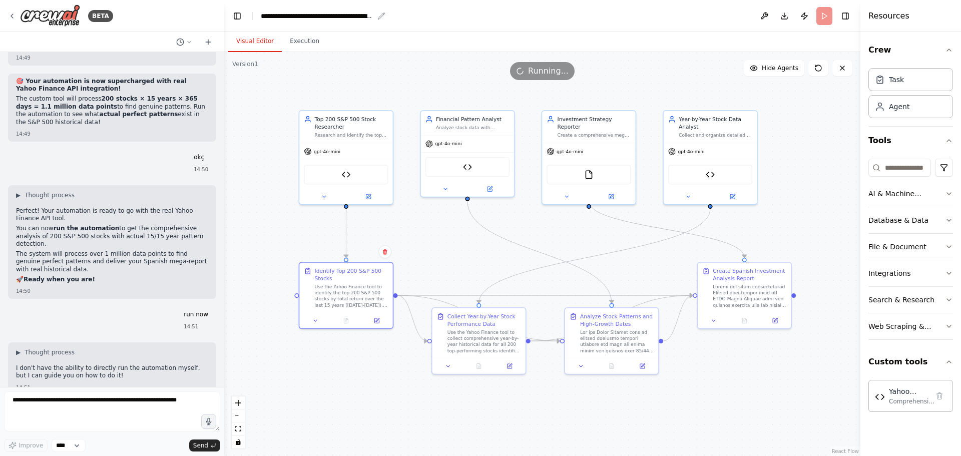
click at [358, 15] on div "**********" at bounding box center [317, 16] width 113 height 10
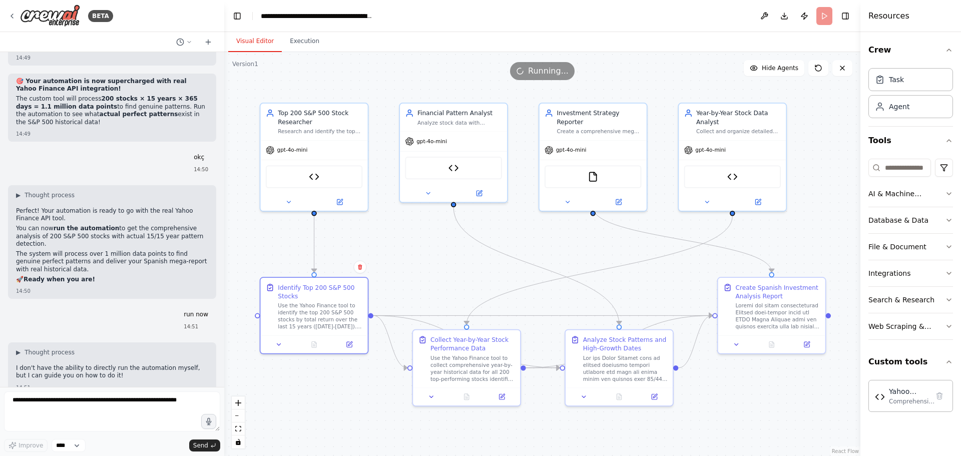
drag, startPoint x: 641, startPoint y: 260, endPoint x: 641, endPoint y: 289, distance: 29.5
click at [641, 289] on div ".deletable-edge-delete-btn { width: 20px; height: 20px; border: 0px solid #ffff…" at bounding box center [542, 254] width 636 height 404
click at [845, 71] on icon at bounding box center [842, 68] width 8 height 8
click at [845, 68] on icon at bounding box center [842, 68] width 8 height 8
click at [824, 19] on header "**********" at bounding box center [542, 16] width 636 height 32
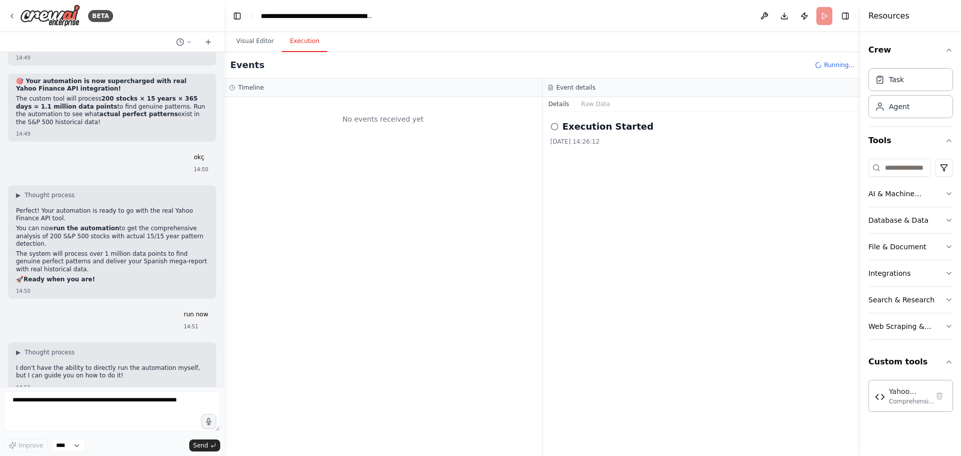
click at [300, 42] on button "Execution" at bounding box center [305, 41] width 46 height 21
click at [556, 129] on circle at bounding box center [554, 126] width 7 height 7
click at [551, 126] on circle at bounding box center [554, 126] width 7 height 7
click at [581, 103] on button "Raw Data" at bounding box center [595, 104] width 41 height 14
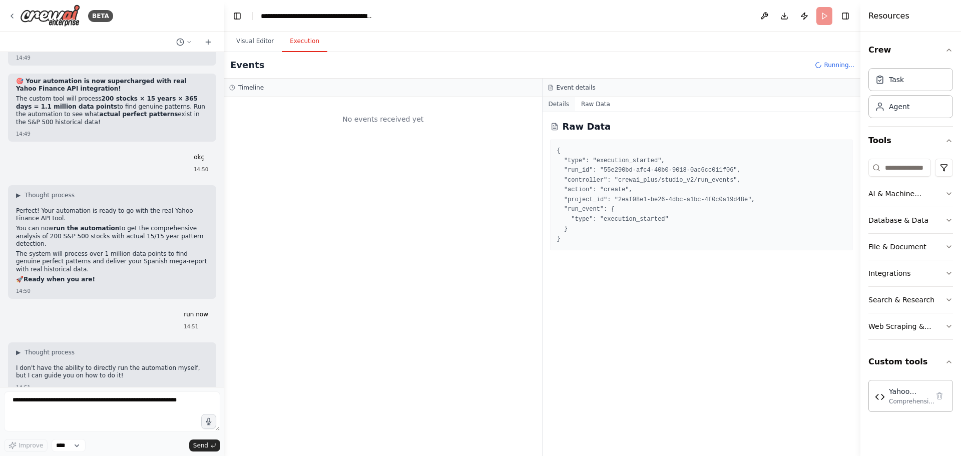
click at [553, 106] on button "Details" at bounding box center [558, 104] width 33 height 14
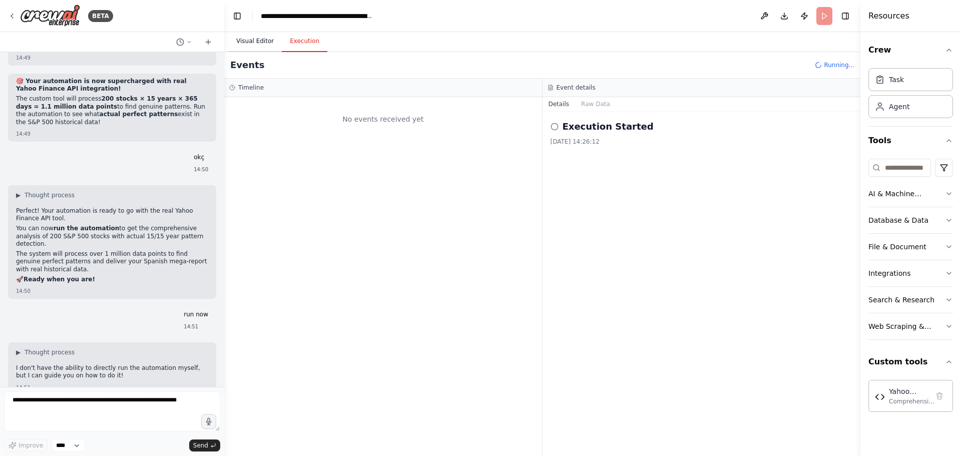
click at [245, 44] on button "Visual Editor" at bounding box center [255, 41] width 54 height 21
